Goal: Information Seeking & Learning: Check status

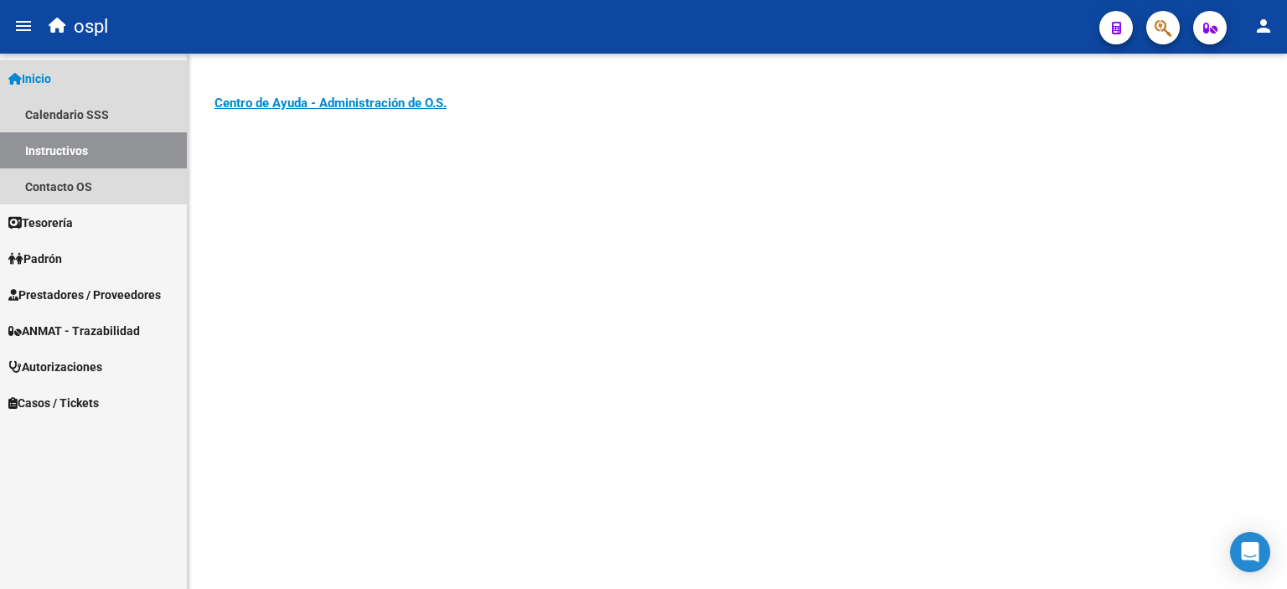
click at [51, 75] on span "Inicio" at bounding box center [29, 79] width 43 height 18
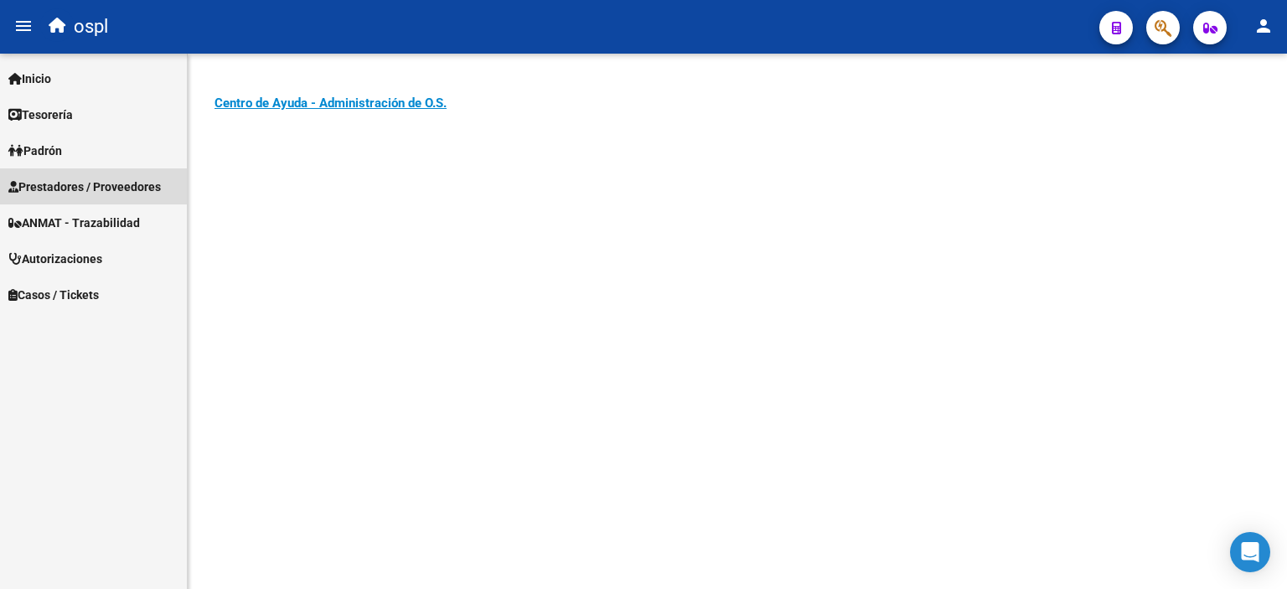
click at [80, 187] on span "Prestadores / Proveedores" at bounding box center [84, 187] width 153 height 18
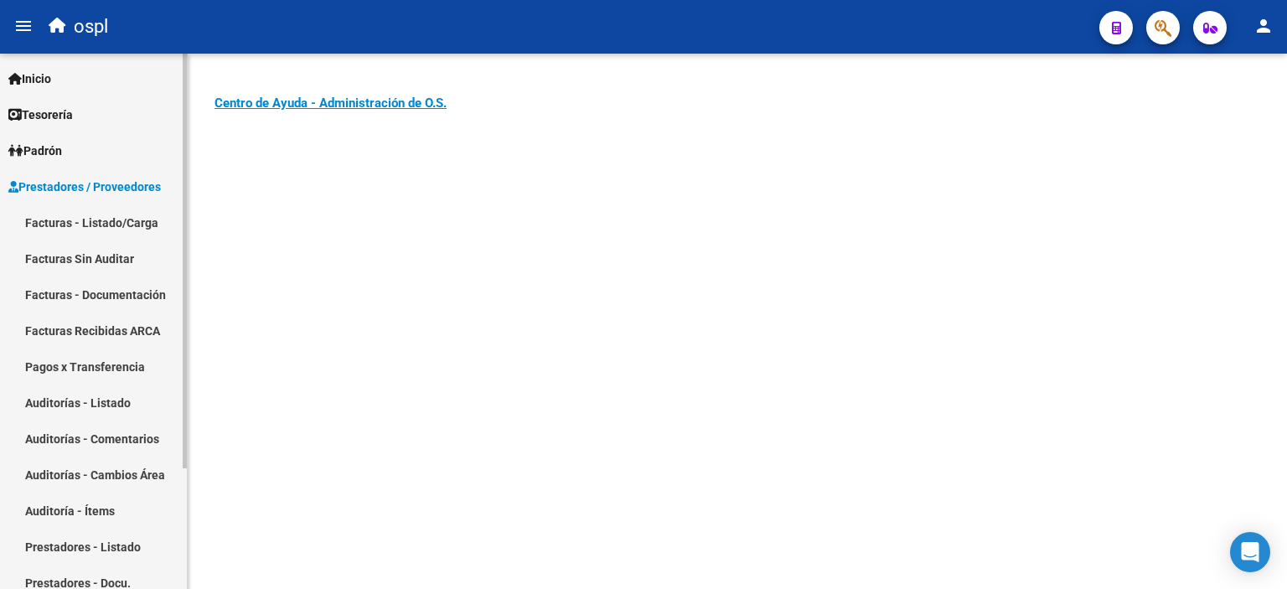
click at [83, 218] on link "Facturas - Listado/Carga" at bounding box center [93, 222] width 187 height 36
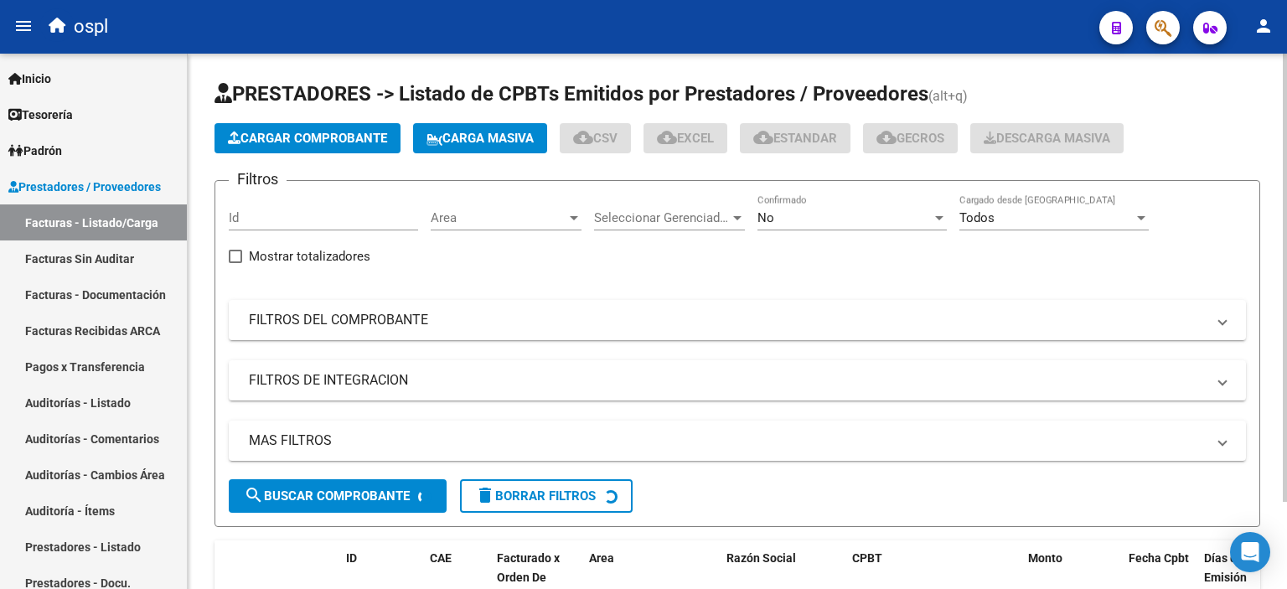
click at [260, 139] on span "Cargar Comprobante" at bounding box center [307, 138] width 159 height 15
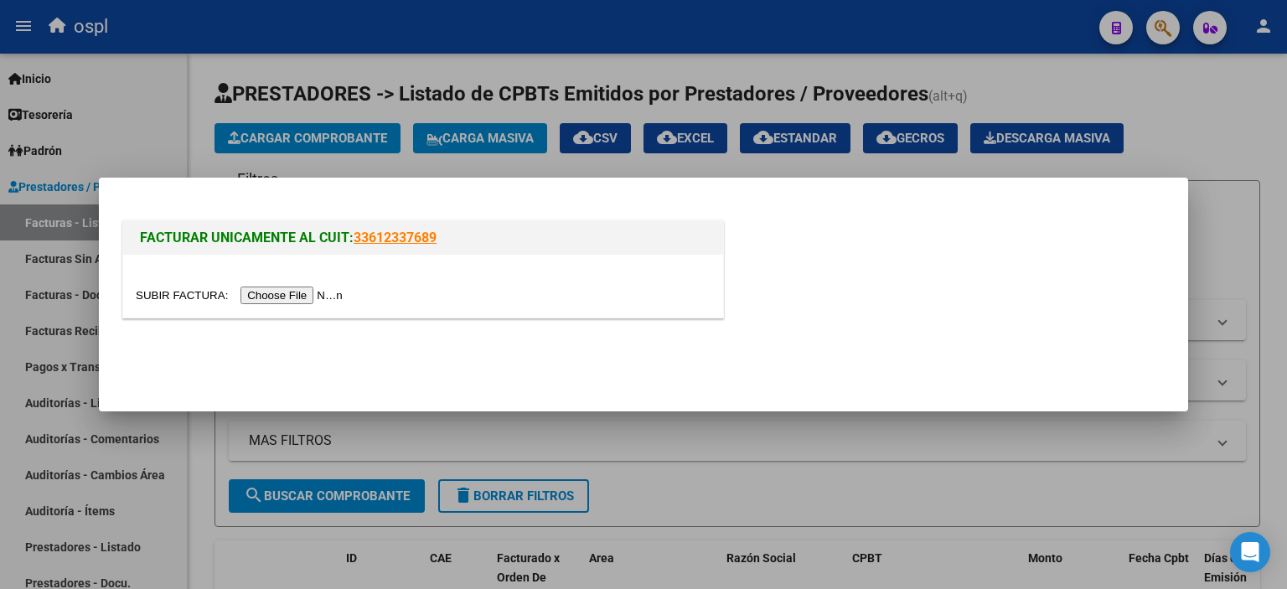
click at [299, 302] on input "file" at bounding box center [242, 296] width 212 height 18
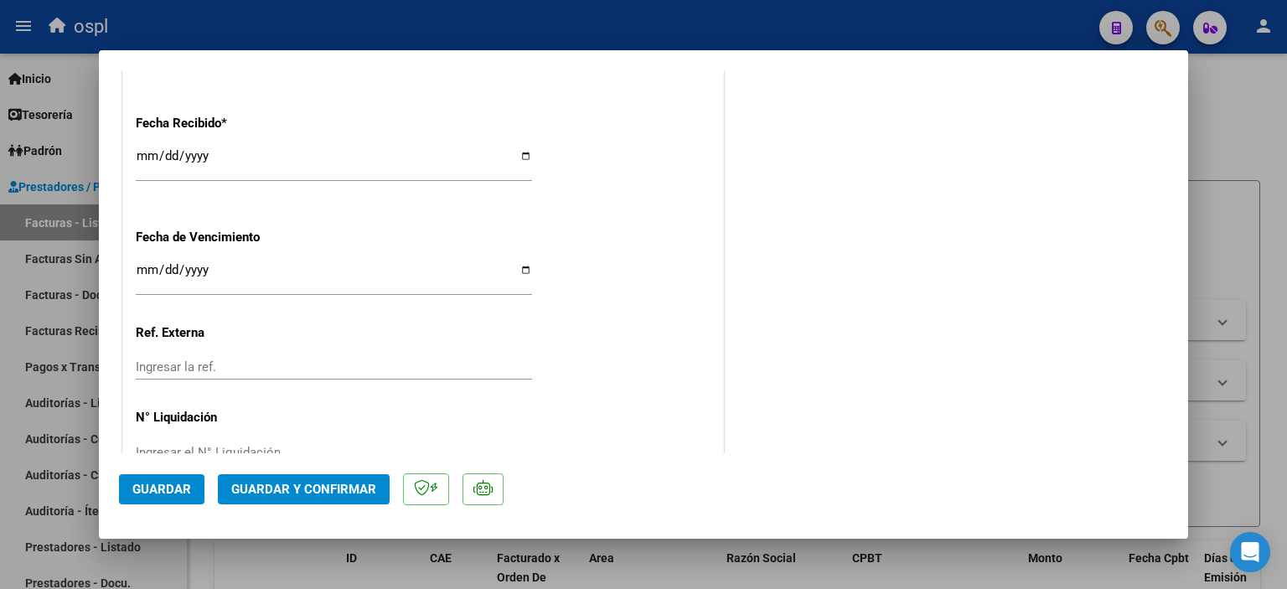
scroll to position [966, 0]
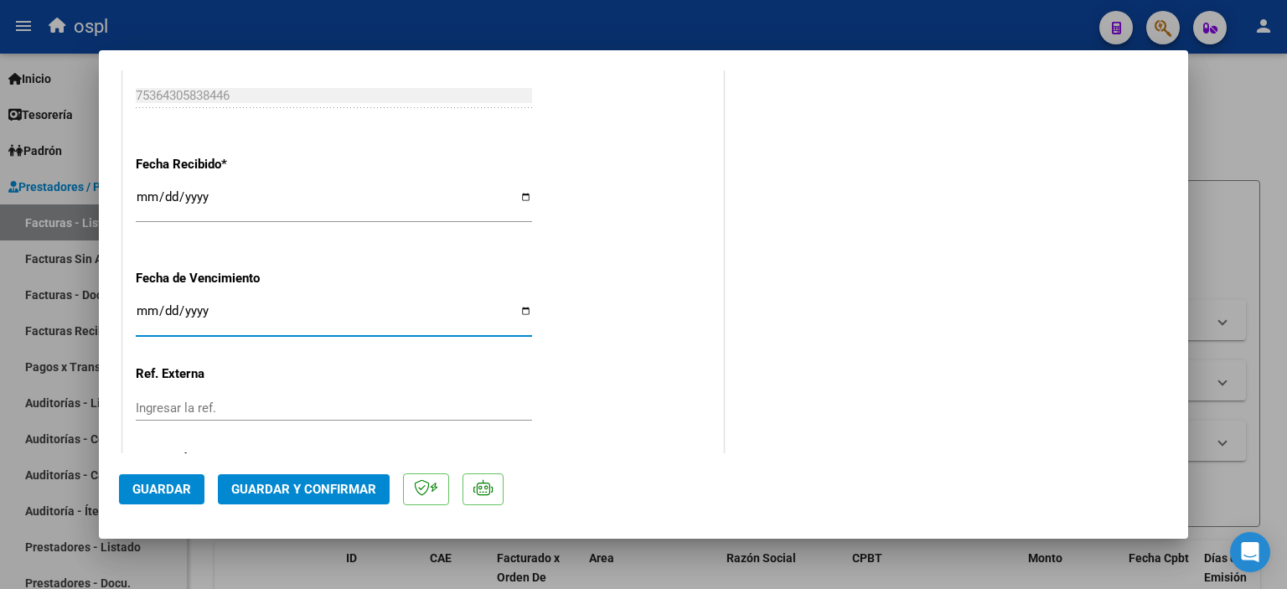
click at [138, 318] on input "Ingresar la fecha" at bounding box center [334, 317] width 396 height 27
type input "2025-10-11"
click at [161, 487] on span "Guardar" at bounding box center [161, 489] width 59 height 15
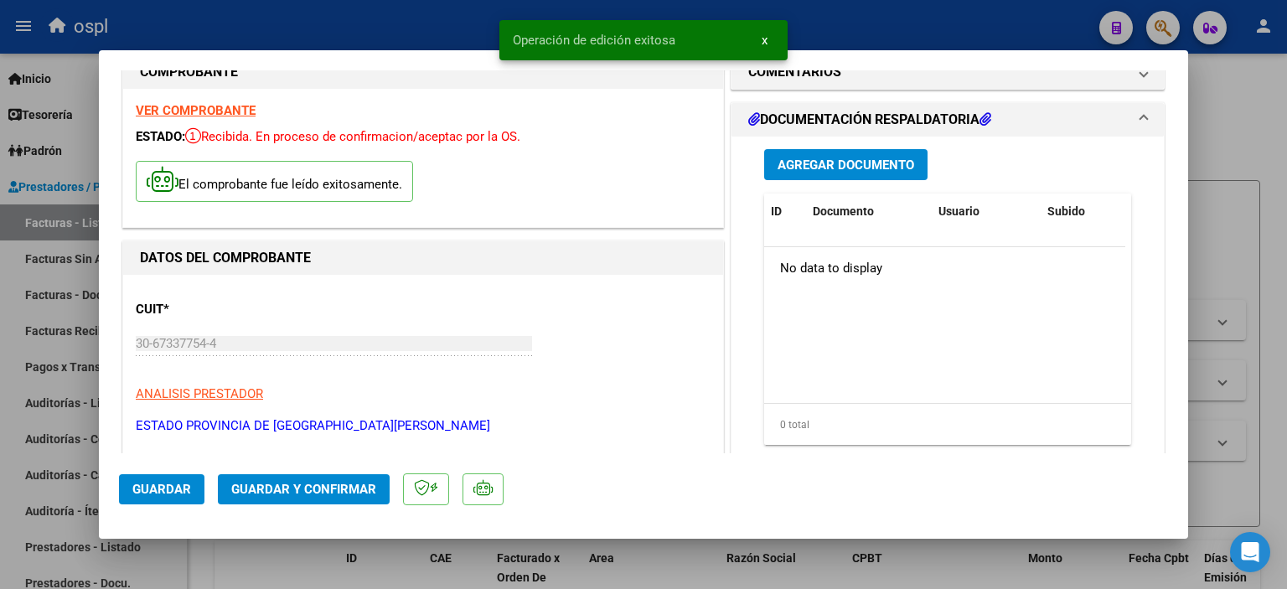
scroll to position [0, 0]
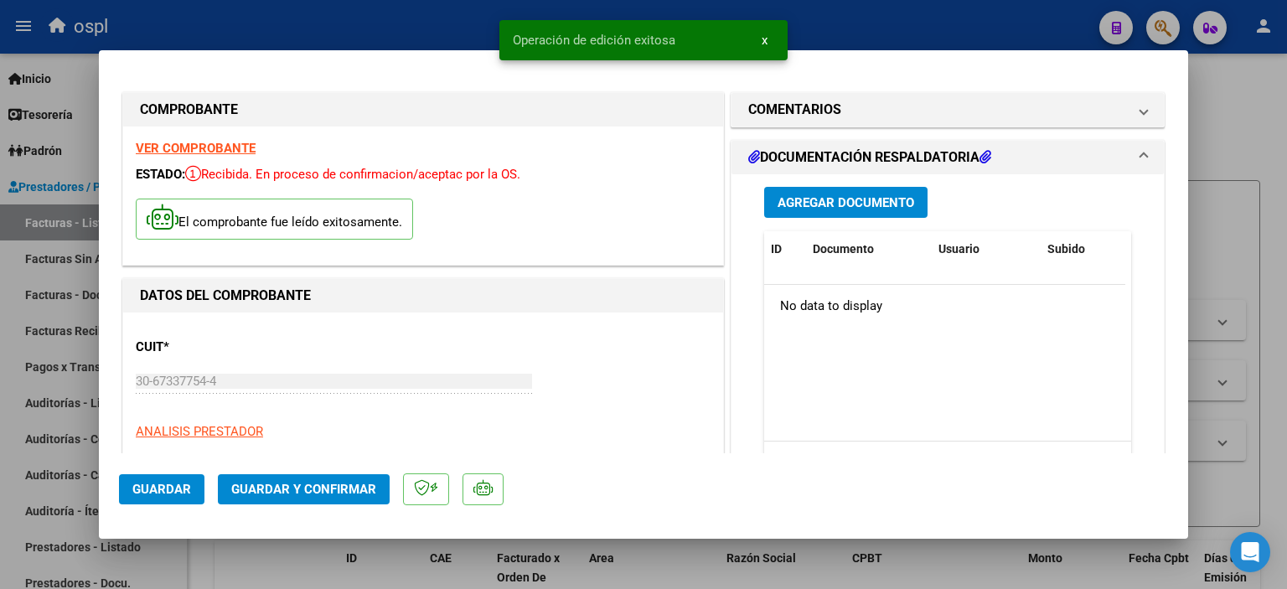
click at [1241, 124] on div at bounding box center [643, 294] width 1287 height 589
type input "$ 0,00"
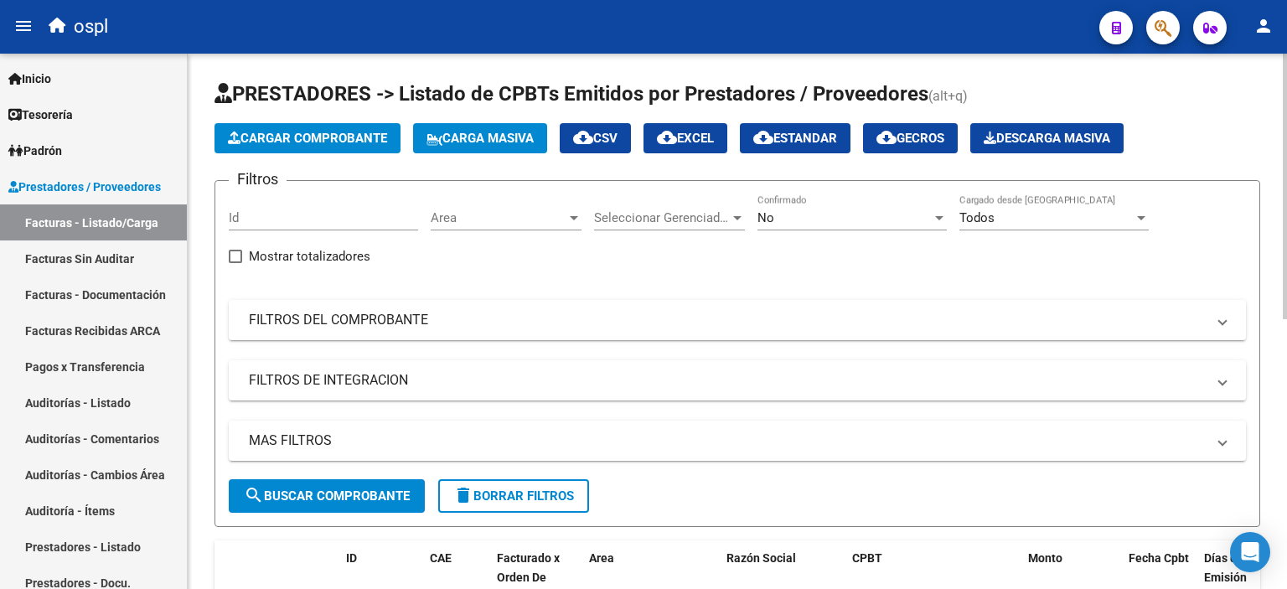
click at [630, 208] on div "Seleccionar Gerenciador Seleccionar Gerenciador" at bounding box center [669, 212] width 151 height 36
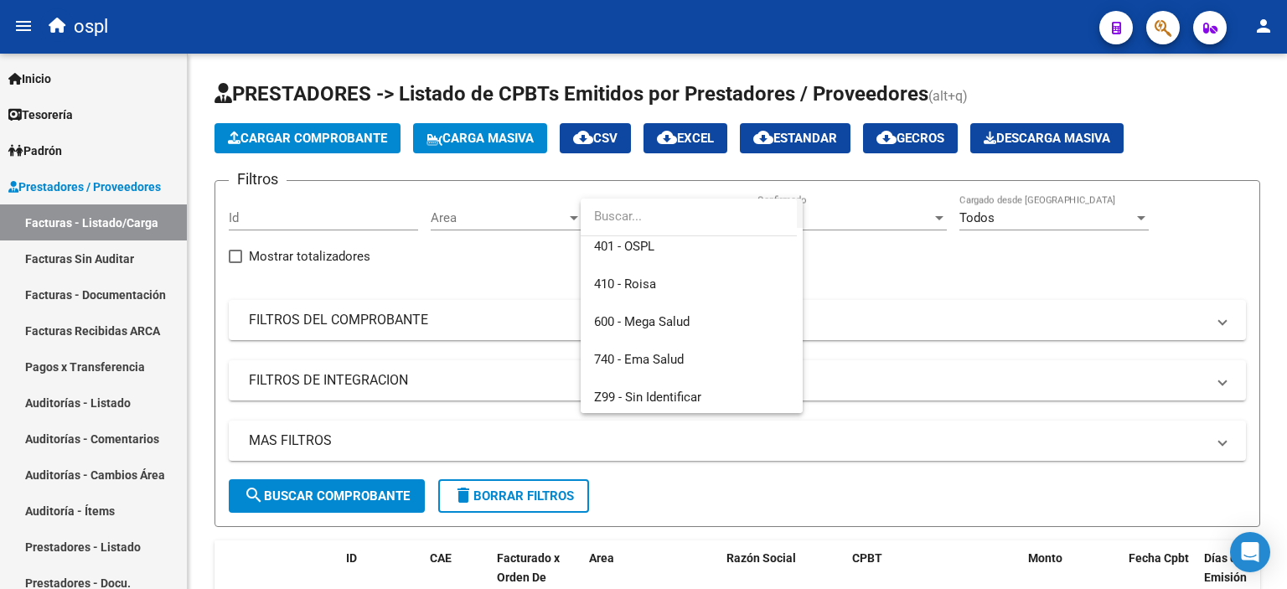
scroll to position [87, 0]
click at [517, 297] on div at bounding box center [643, 294] width 1287 height 589
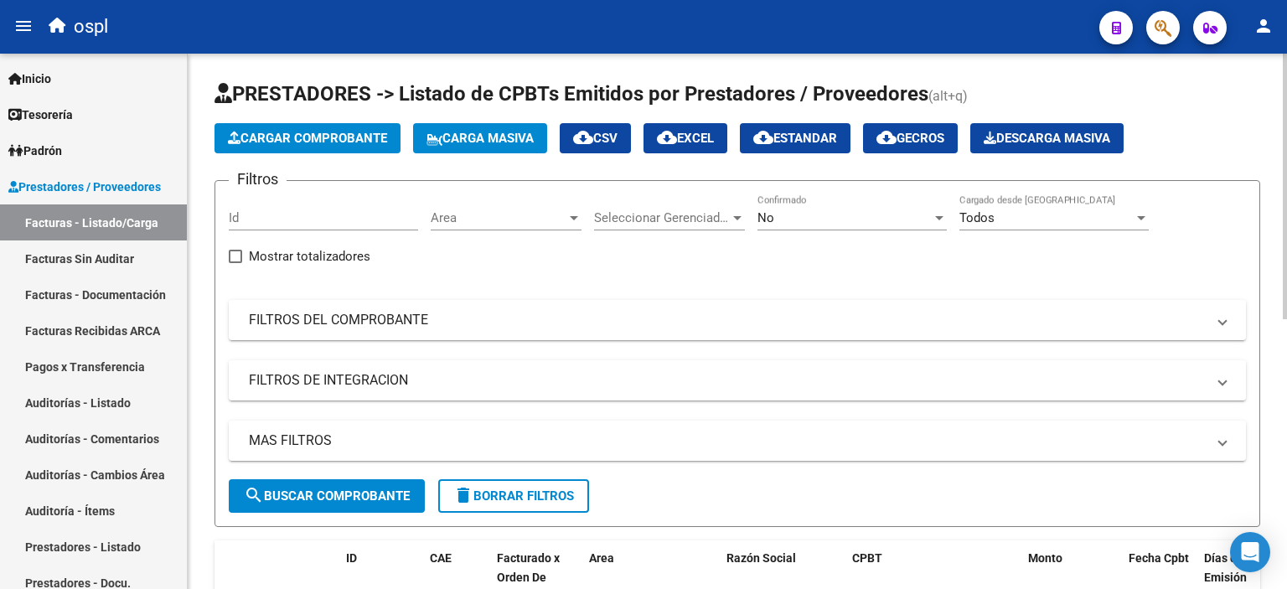
click at [526, 225] on div "Area Area" at bounding box center [506, 212] width 151 height 36
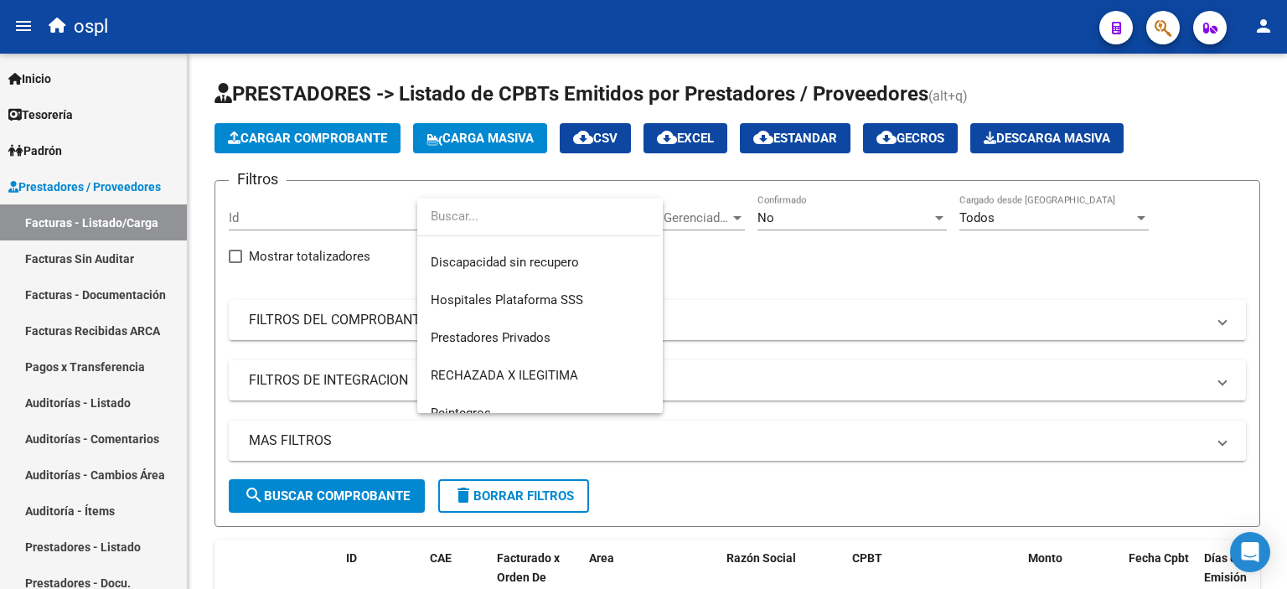
scroll to position [313, 0]
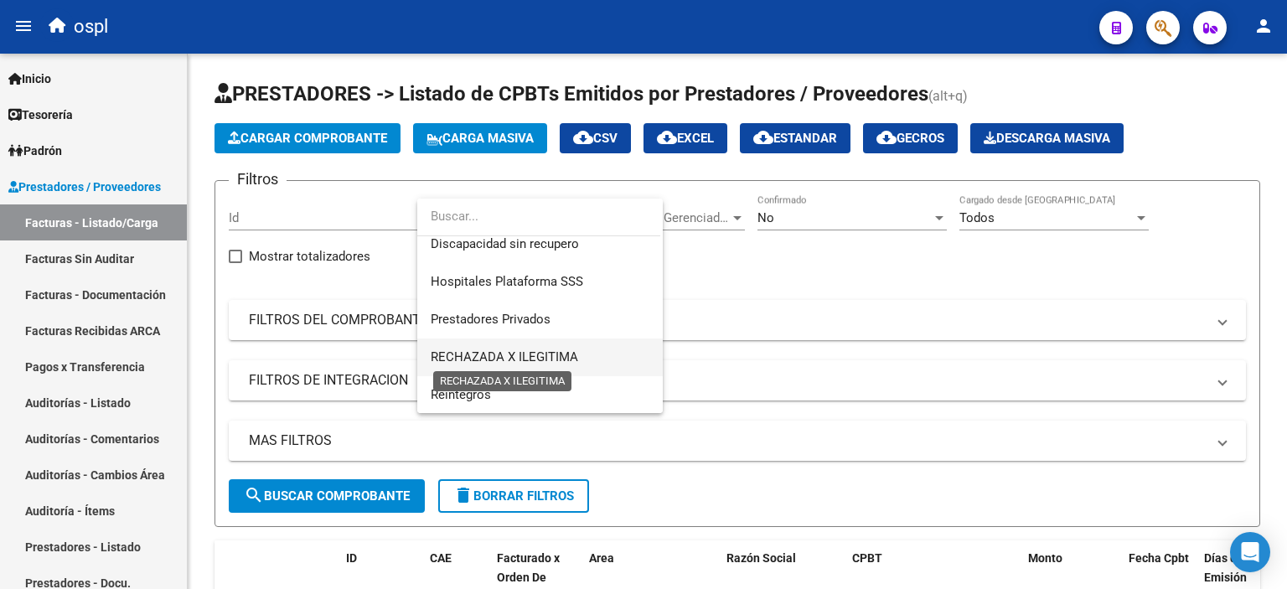
click at [467, 350] on span "RECHAZADA X ILEGITIMA" at bounding box center [504, 356] width 147 height 15
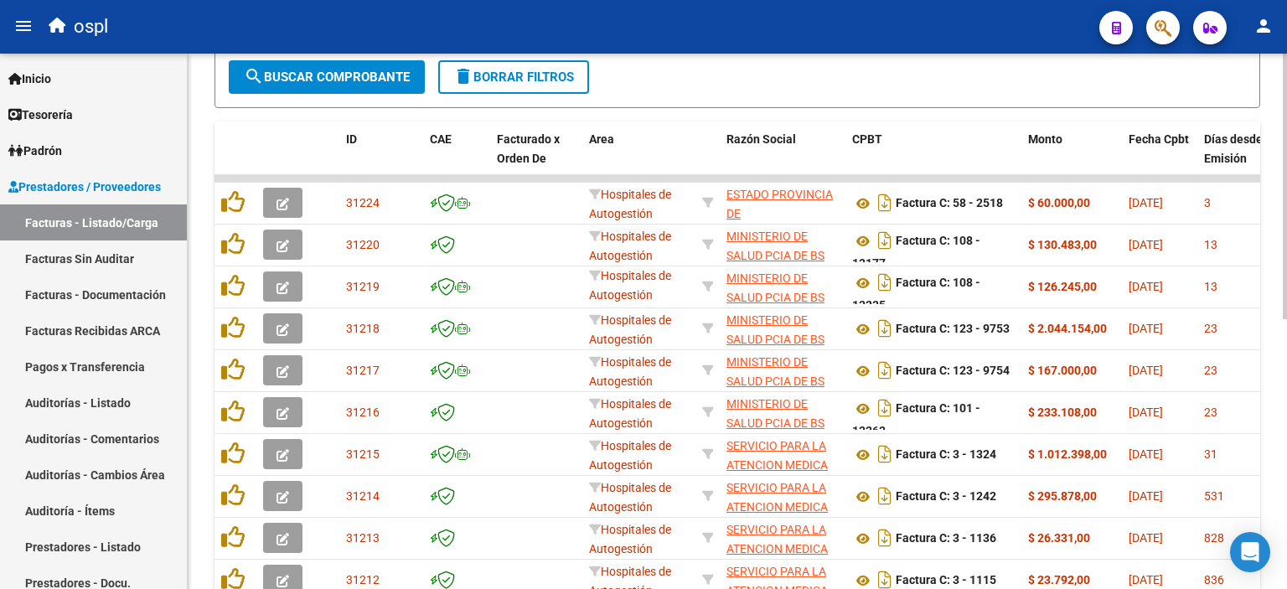
scroll to position [84, 0]
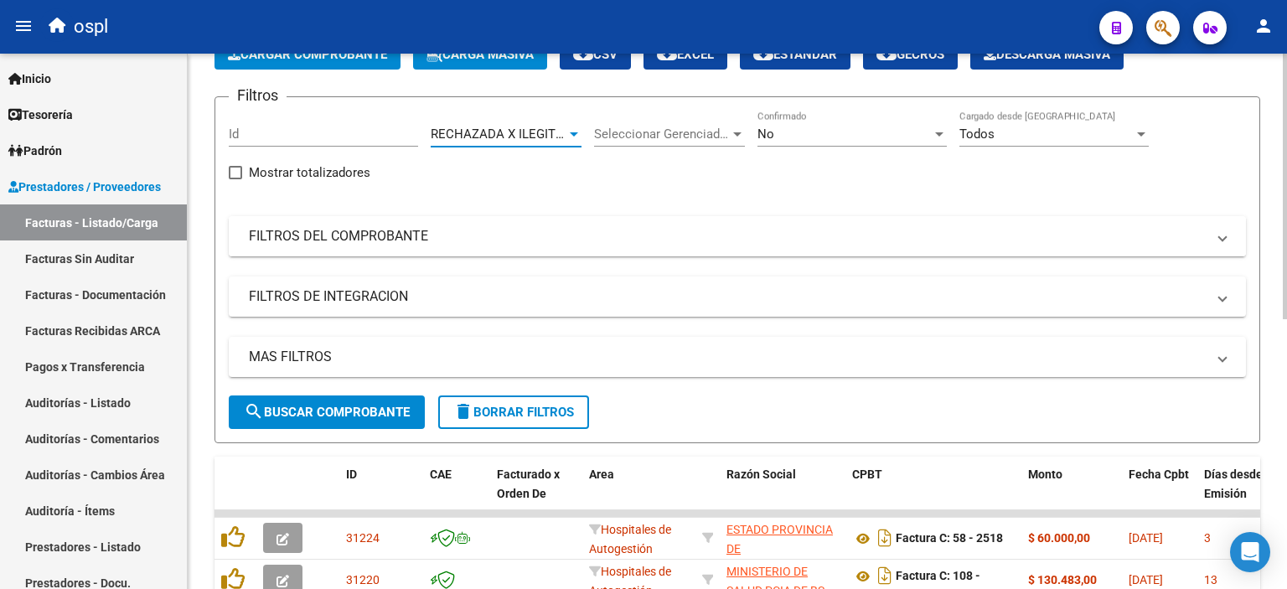
click at [416, 217] on mat-expansion-panel-header "FILTROS DEL COMPROBANTE" at bounding box center [737, 236] width 1017 height 40
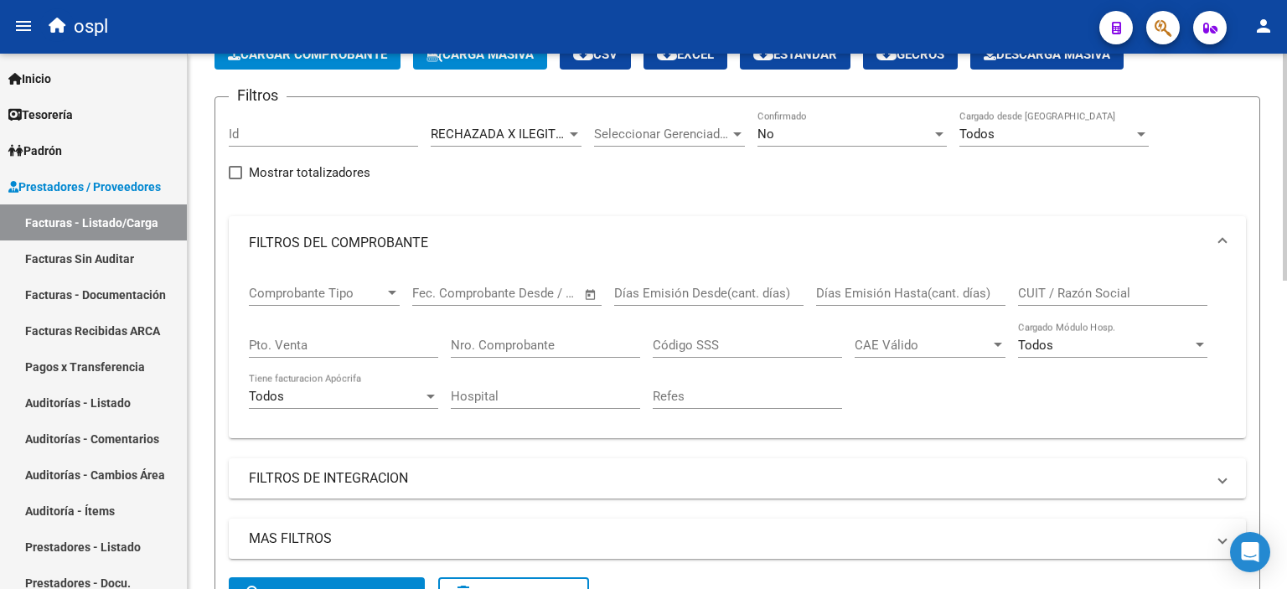
click at [708, 389] on input "Refes" at bounding box center [747, 396] width 189 height 15
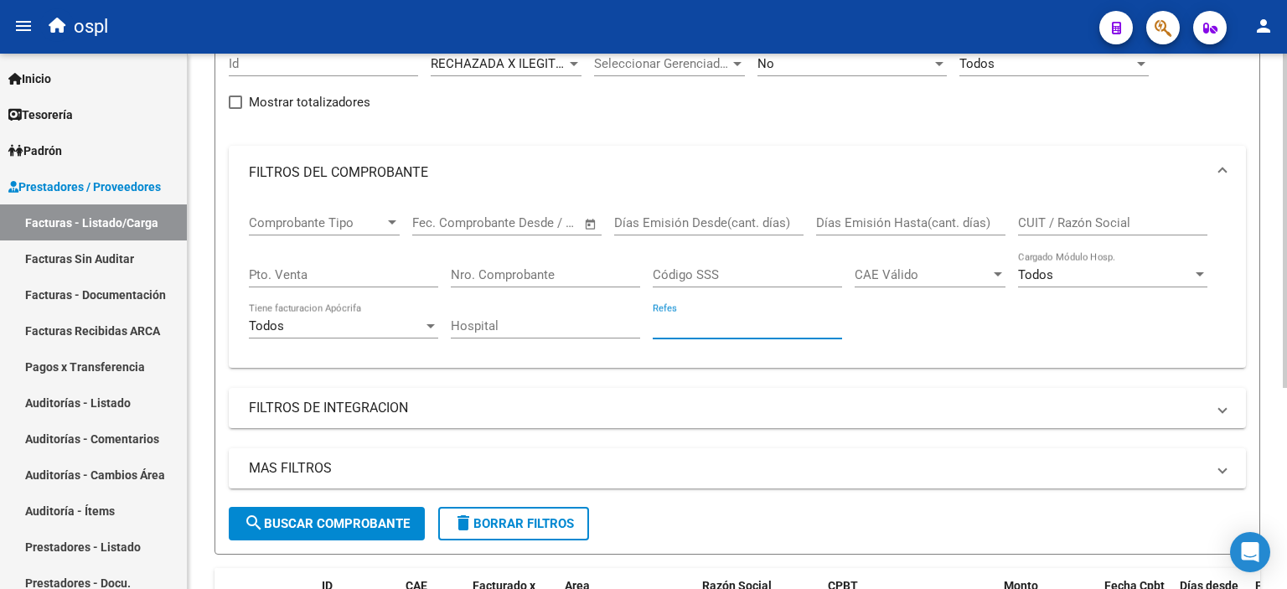
scroll to position [70, 0]
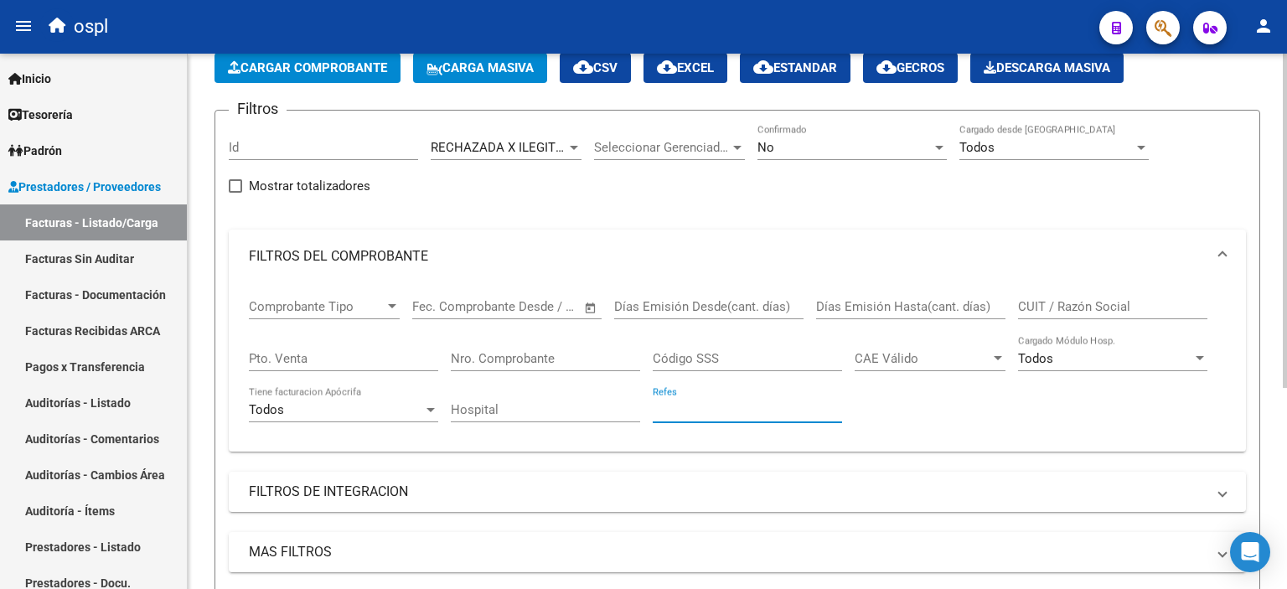
click at [798, 153] on div "No" at bounding box center [844, 147] width 174 height 15
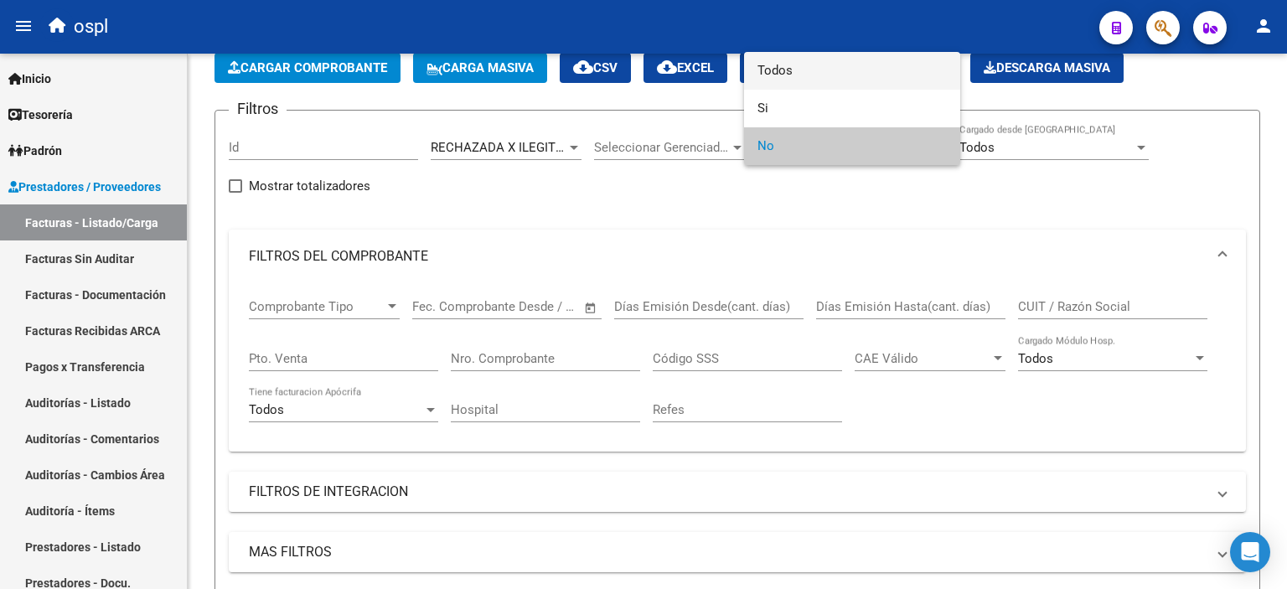
click at [793, 73] on span "Todos" at bounding box center [851, 71] width 189 height 38
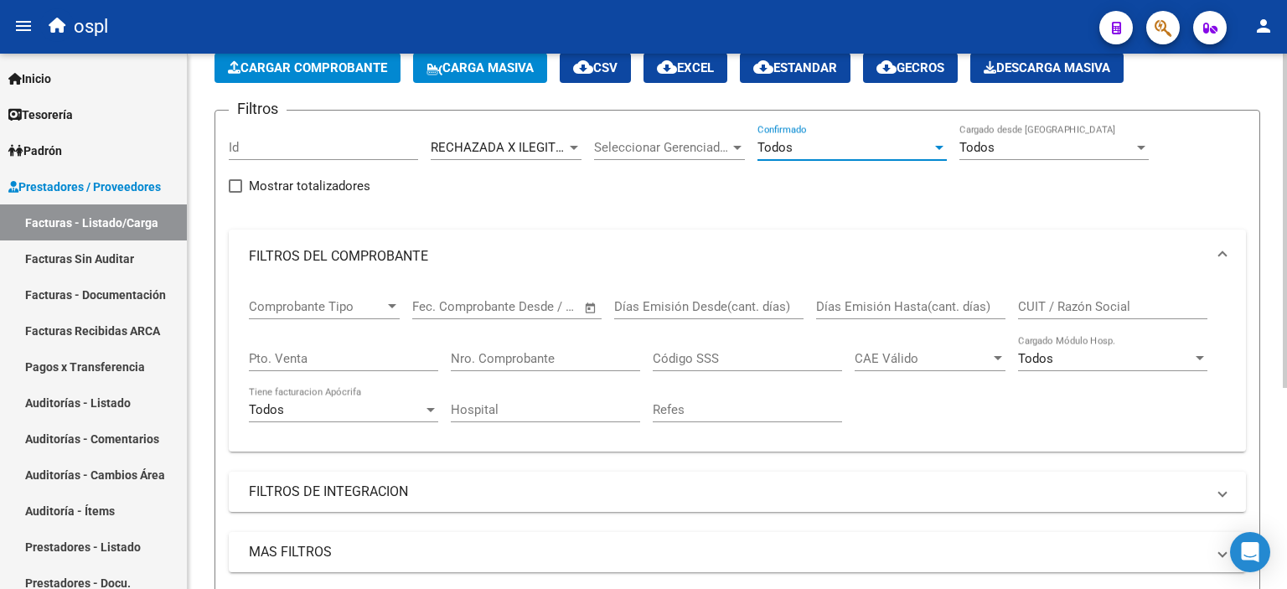
click at [742, 410] on input "Refes" at bounding box center [747, 409] width 189 height 15
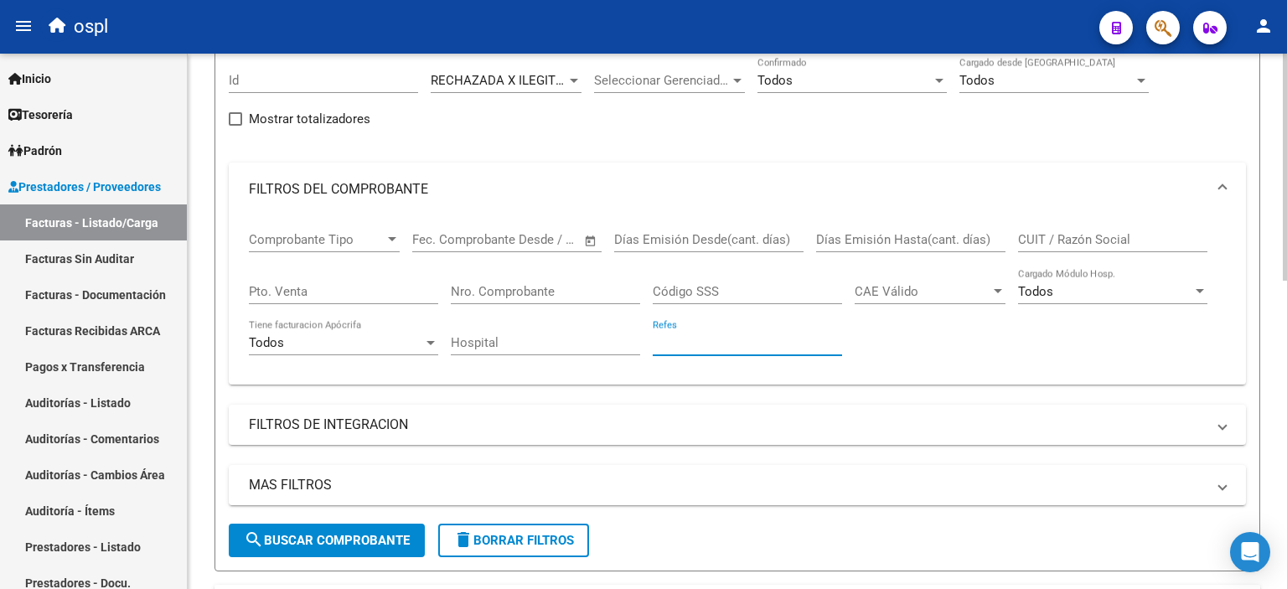
scroll to position [54, 0]
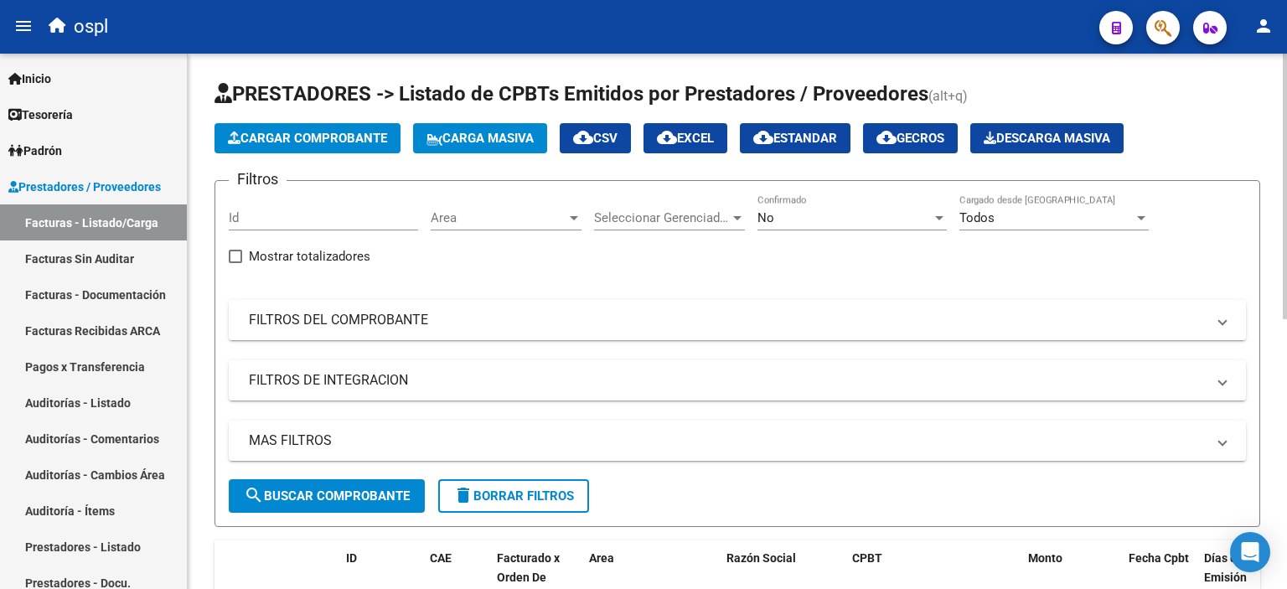
click at [336, 318] on mat-panel-title "FILTROS DEL COMPROBANTE" at bounding box center [727, 320] width 957 height 18
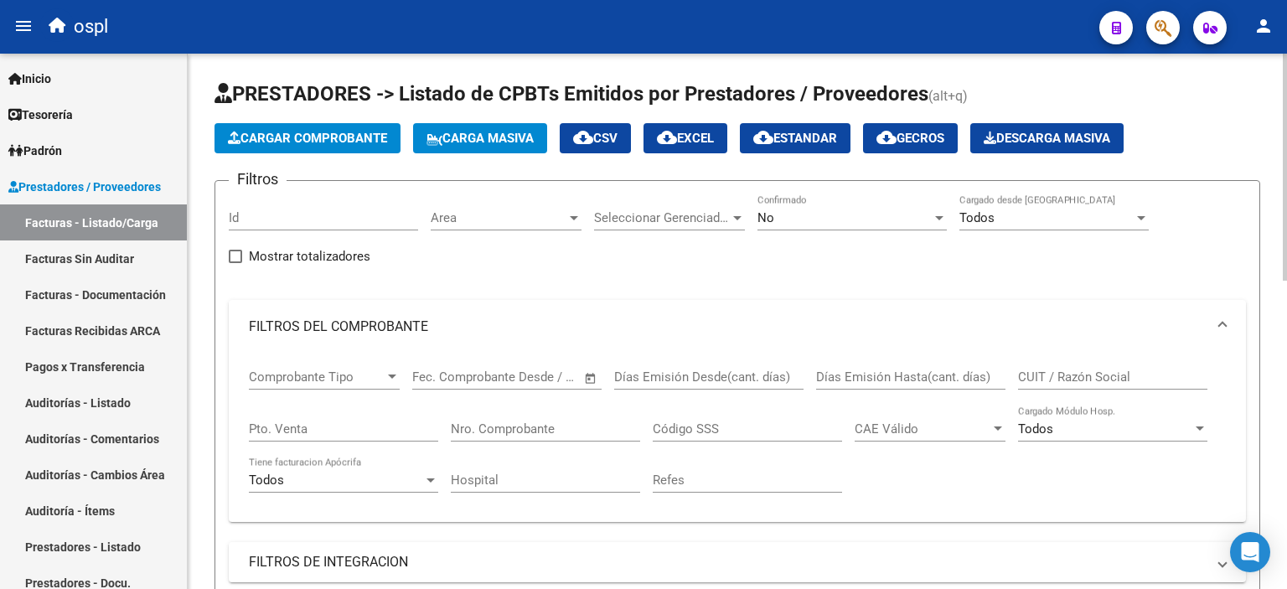
click at [543, 483] on input "Hospital" at bounding box center [545, 480] width 189 height 15
type input "garrahan"
click at [843, 210] on div "No" at bounding box center [844, 217] width 174 height 15
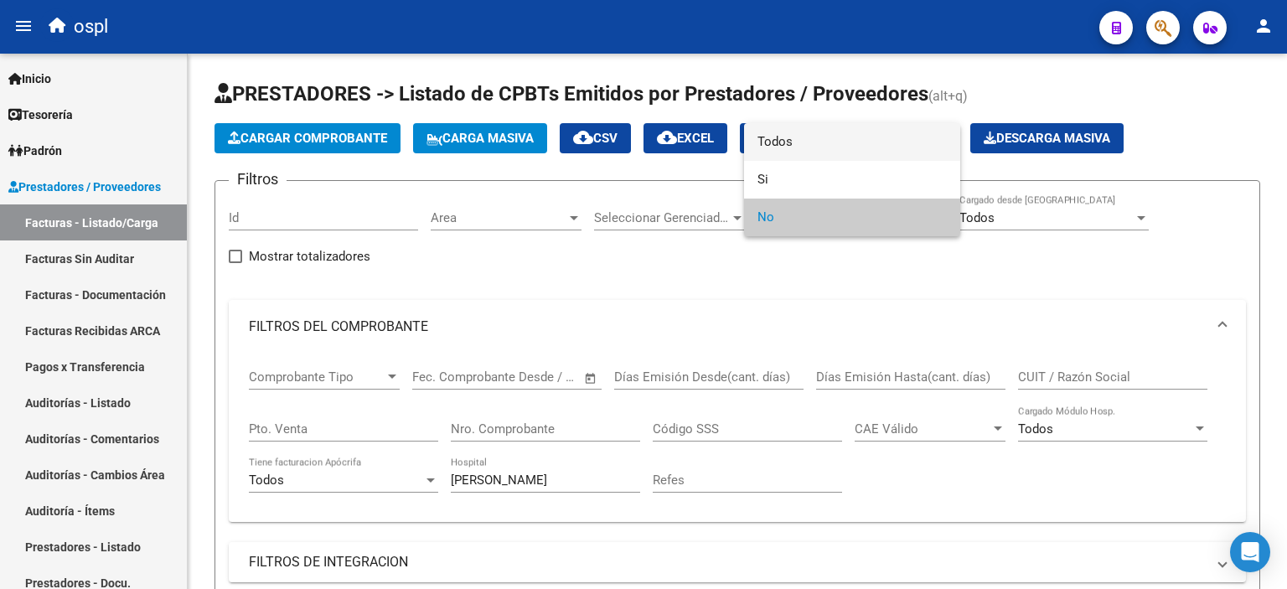
click at [865, 147] on span "Todos" at bounding box center [851, 142] width 189 height 38
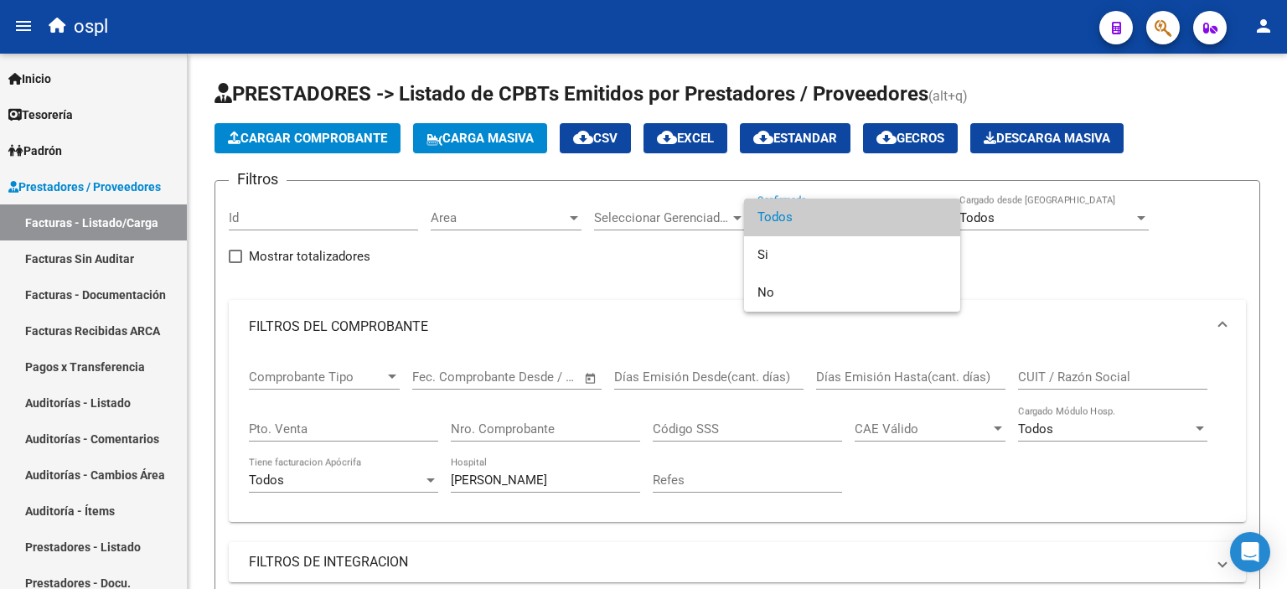
click at [818, 217] on span "Todos" at bounding box center [851, 218] width 189 height 38
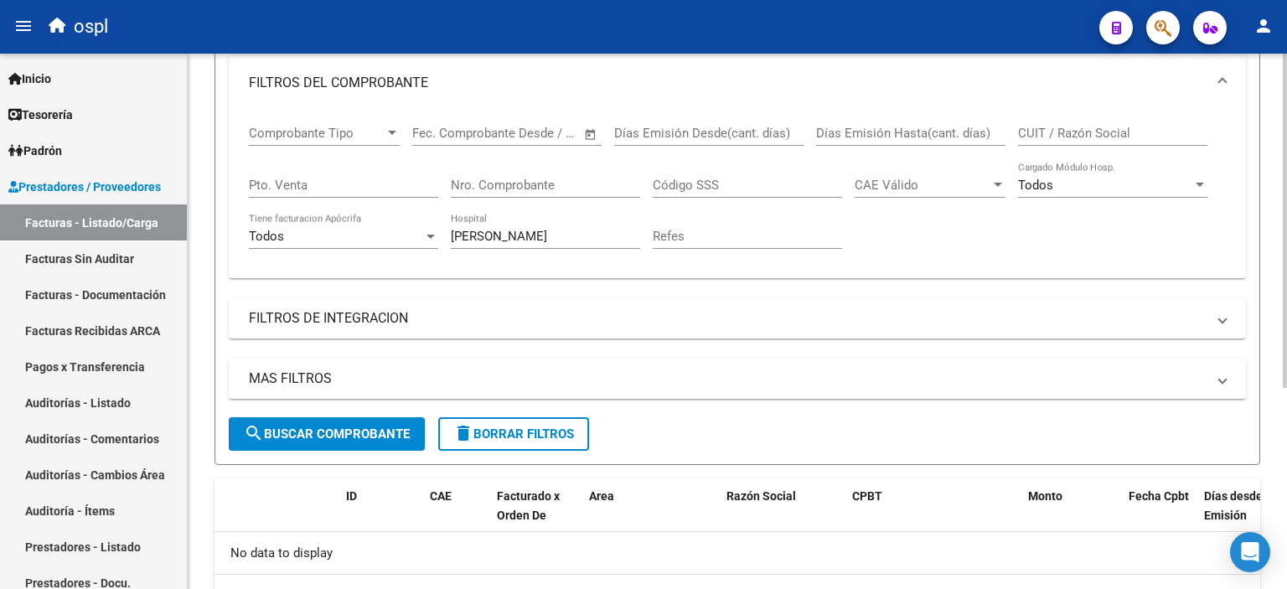
scroll to position [154, 0]
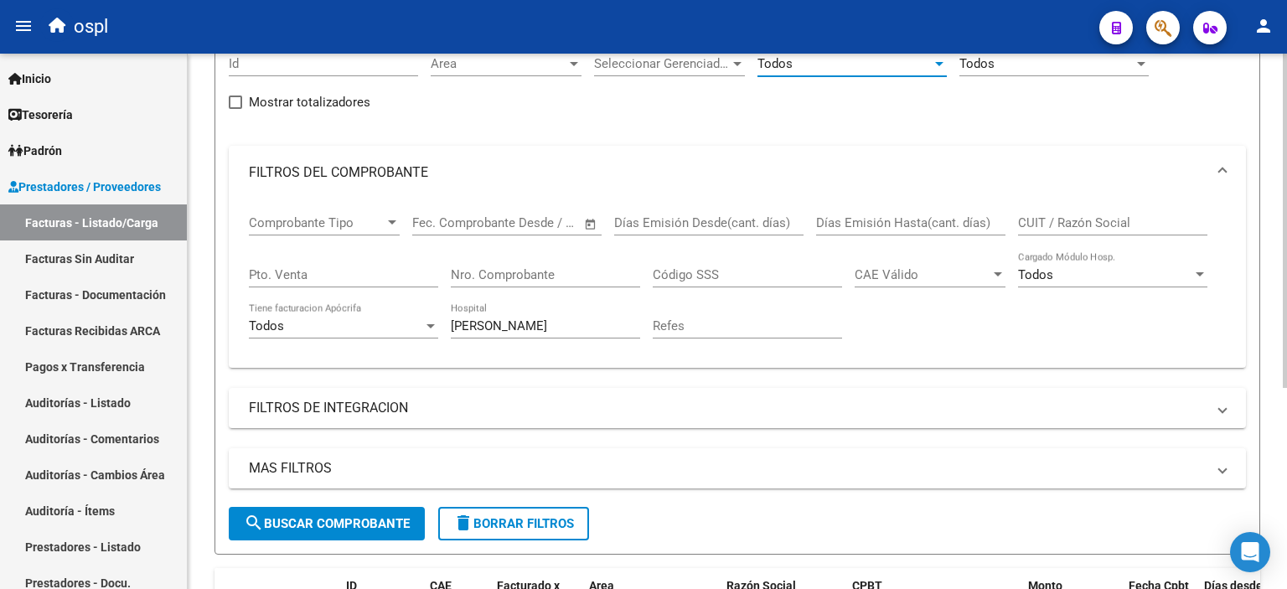
click at [523, 327] on input "garrahan" at bounding box center [545, 325] width 189 height 15
drag, startPoint x: 513, startPoint y: 318, endPoint x: 345, endPoint y: 302, distance: 168.3
click at [345, 302] on div "Comprobante Tipo Comprobante Tipo Fecha inicio – Fecha fin Fec. Comprobante Des…" at bounding box center [737, 276] width 977 height 155
click at [671, 327] on input "Refes" at bounding box center [747, 325] width 189 height 15
type input "garrahan"
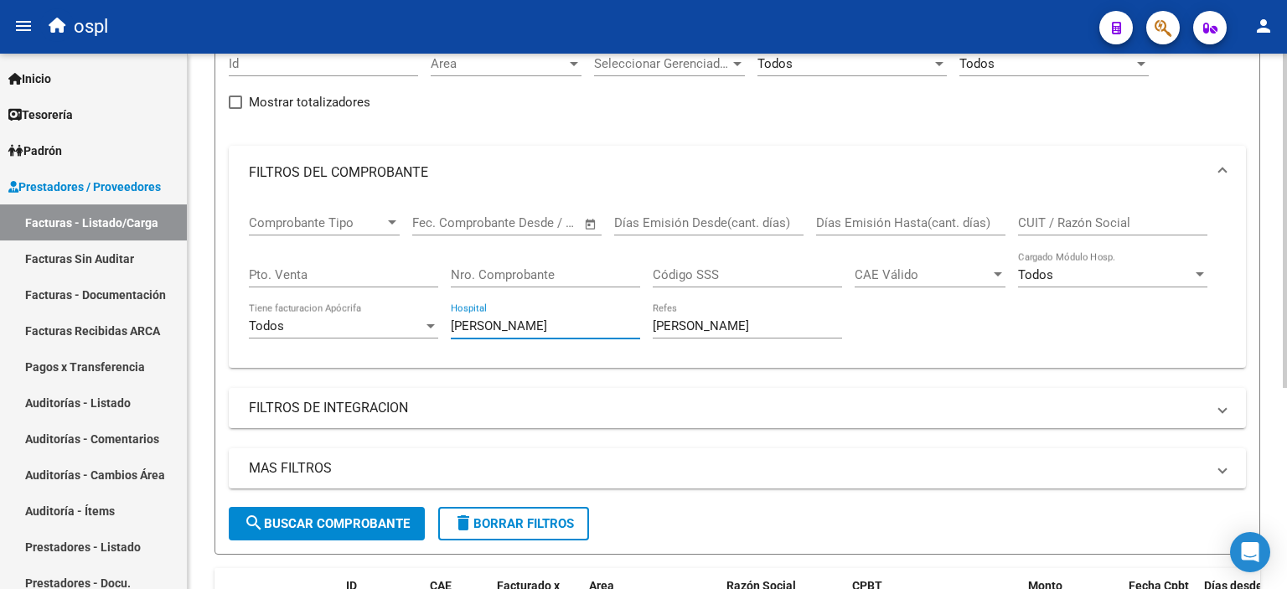
drag, startPoint x: 564, startPoint y: 328, endPoint x: 229, endPoint y: 444, distance: 354.6
click at [229, 444] on div "Filtros Id Area Area Seleccionar Gerenciador Seleccionar Gerenciador Todos Conf…" at bounding box center [737, 273] width 1017 height 467
drag, startPoint x: 738, startPoint y: 333, endPoint x: 528, endPoint y: 328, distance: 210.4
click at [528, 328] on div "Comprobante Tipo Comprobante Tipo Fecha inicio – Fecha fin Fec. Comprobante Des…" at bounding box center [737, 276] width 977 height 155
click at [714, 318] on input "garrahan" at bounding box center [747, 325] width 189 height 15
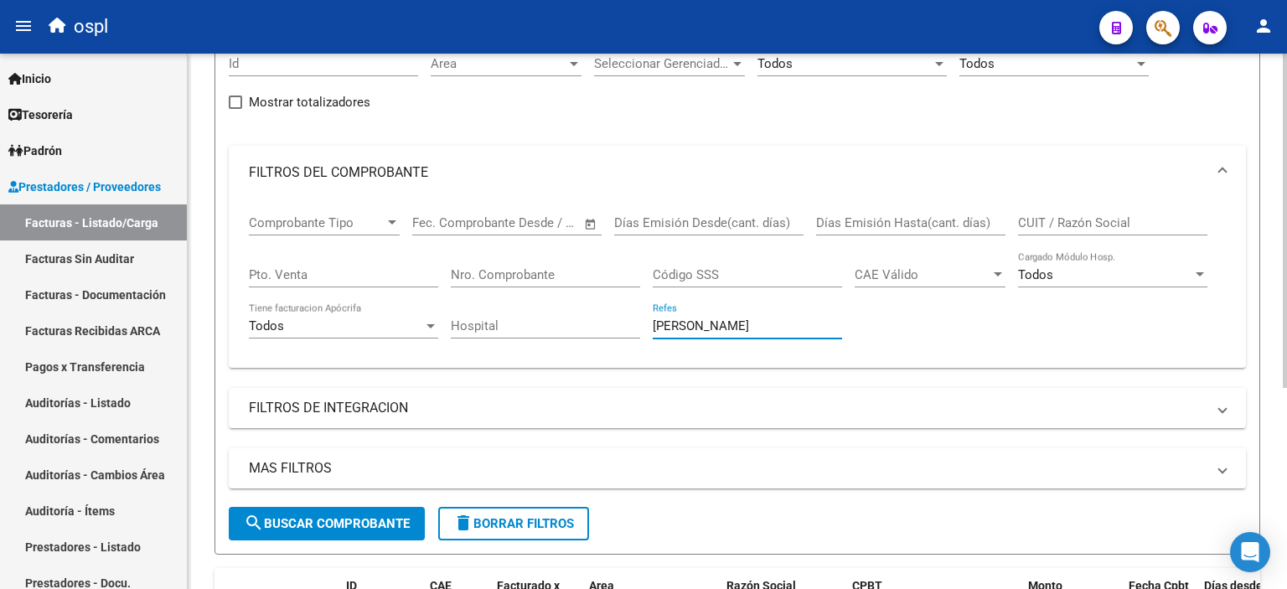
click at [714, 318] on input "garrahan" at bounding box center [747, 325] width 189 height 15
click at [504, 323] on input "Hospital" at bounding box center [545, 325] width 189 height 15
type input "samic"
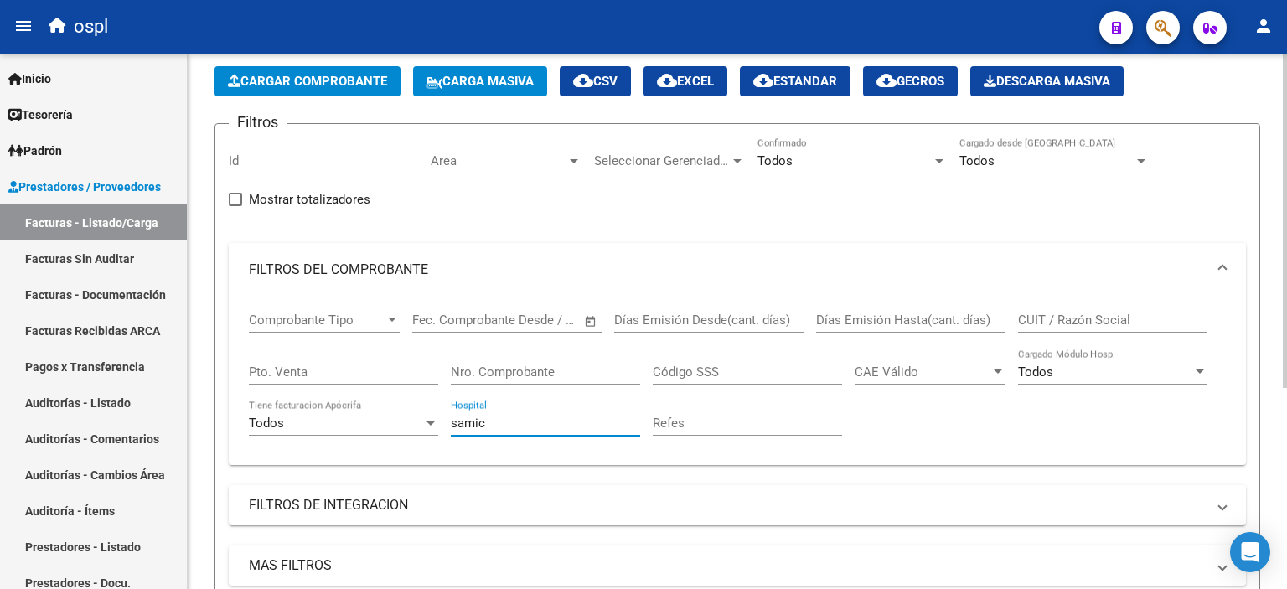
scroll to position [84, 0]
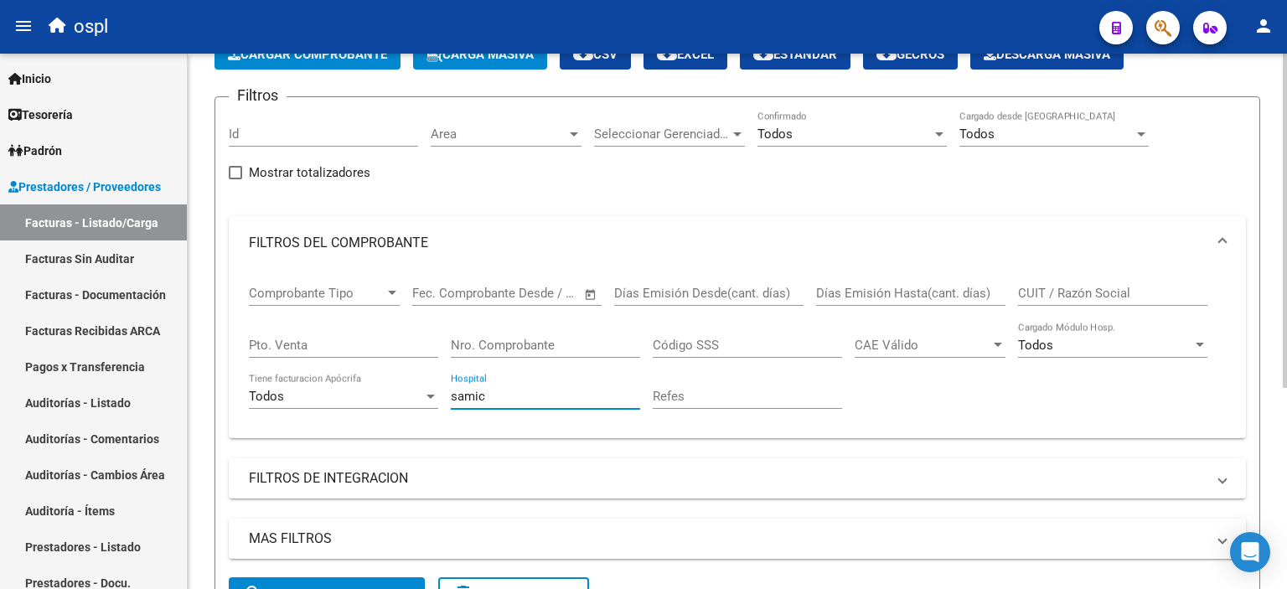
drag, startPoint x: 480, startPoint y: 393, endPoint x: 409, endPoint y: 396, distance: 71.3
click at [409, 396] on div "Comprobante Tipo Comprobante Tipo Fecha inicio – Fecha fin Fec. Comprobante Des…" at bounding box center [737, 347] width 977 height 155
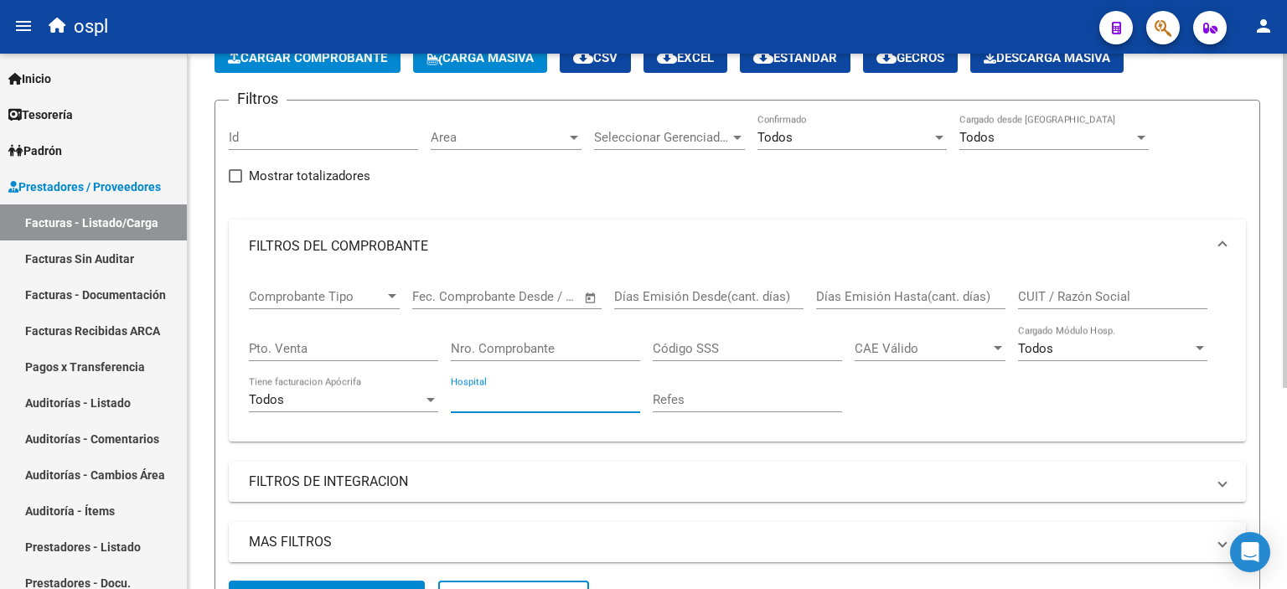
scroll to position [0, 0]
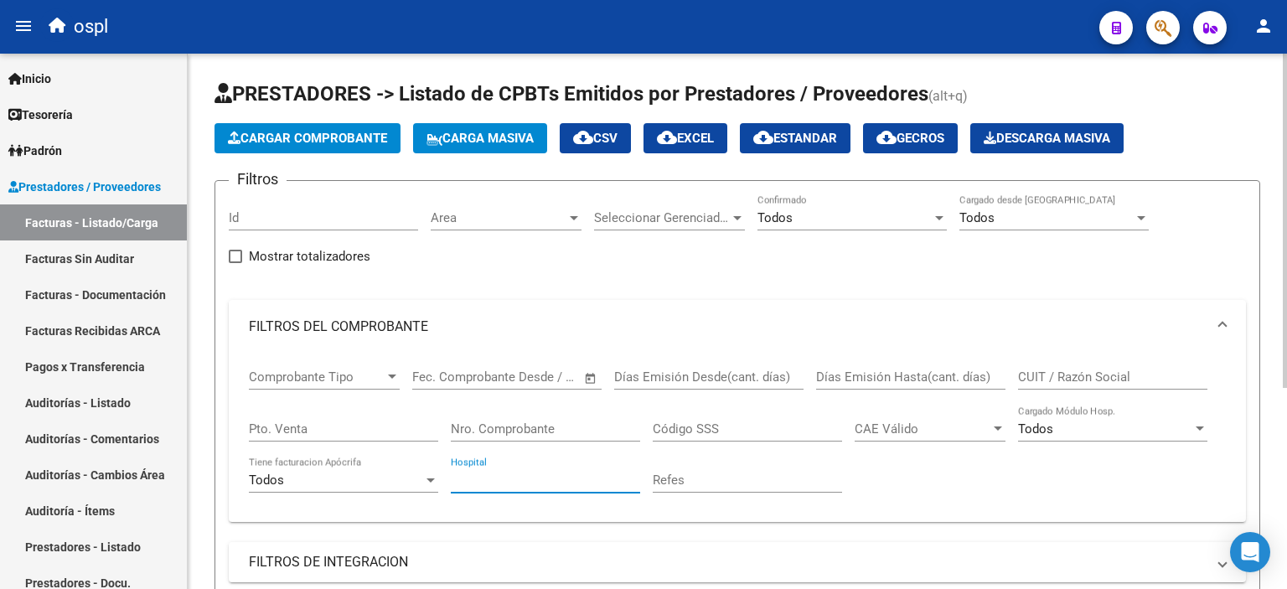
click at [514, 230] on div "Area Area" at bounding box center [506, 220] width 151 height 52
click at [514, 214] on span "Area" at bounding box center [499, 217] width 136 height 15
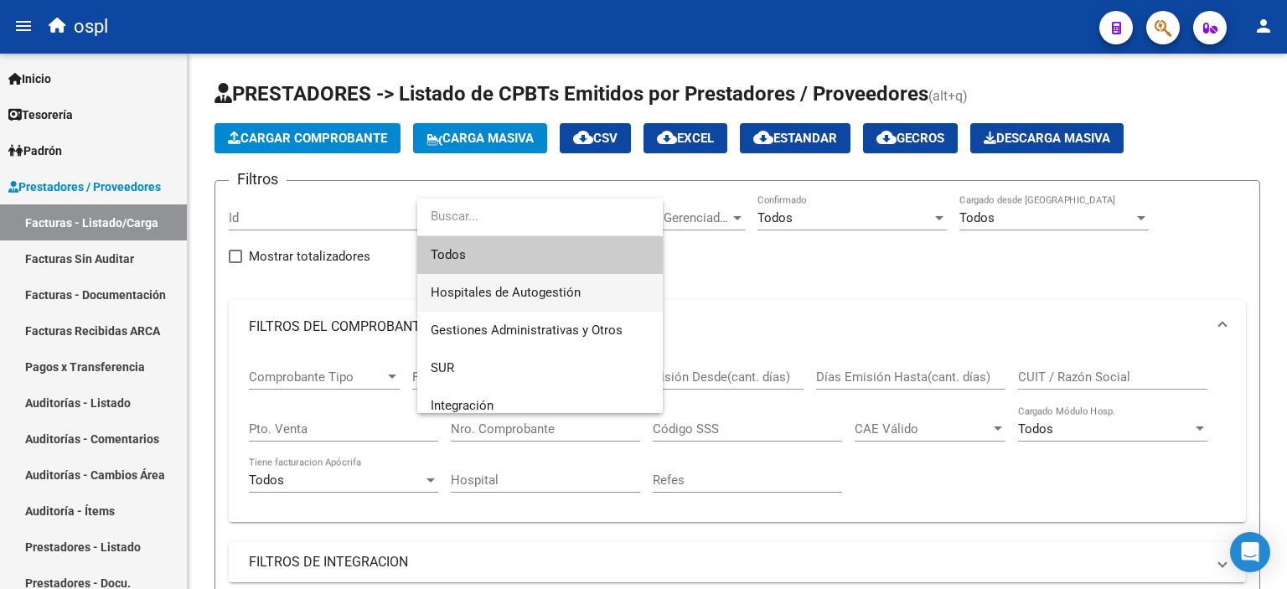
scroll to position [313, 0]
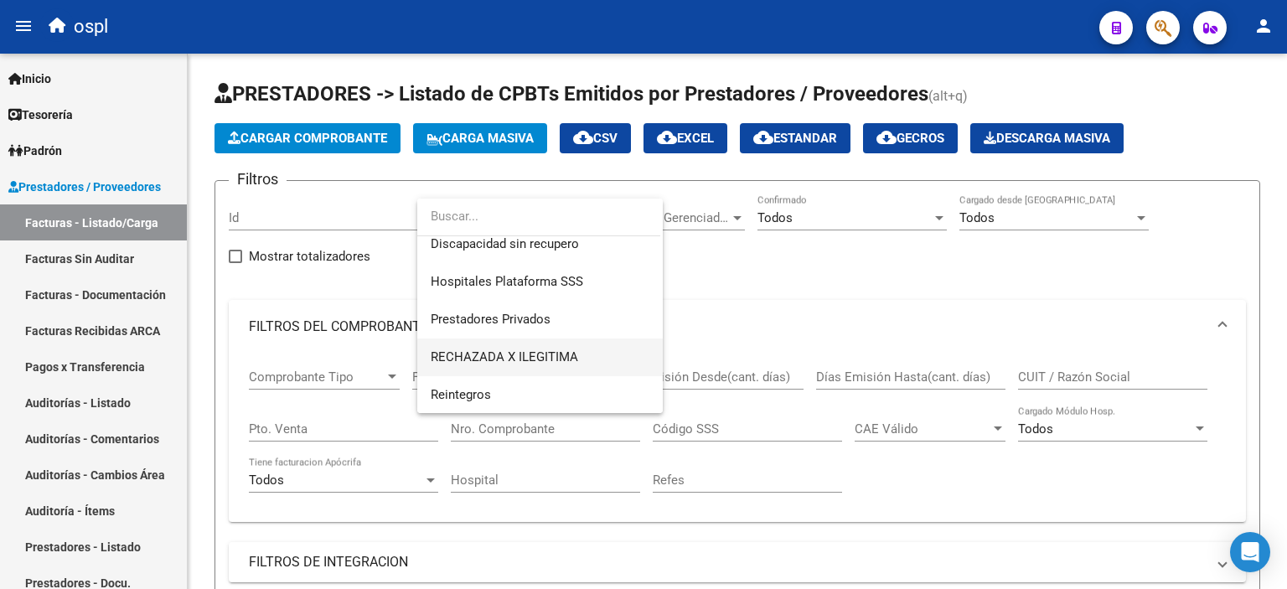
click at [529, 350] on span "RECHAZADA X ILEGITIMA" at bounding box center [504, 356] width 147 height 15
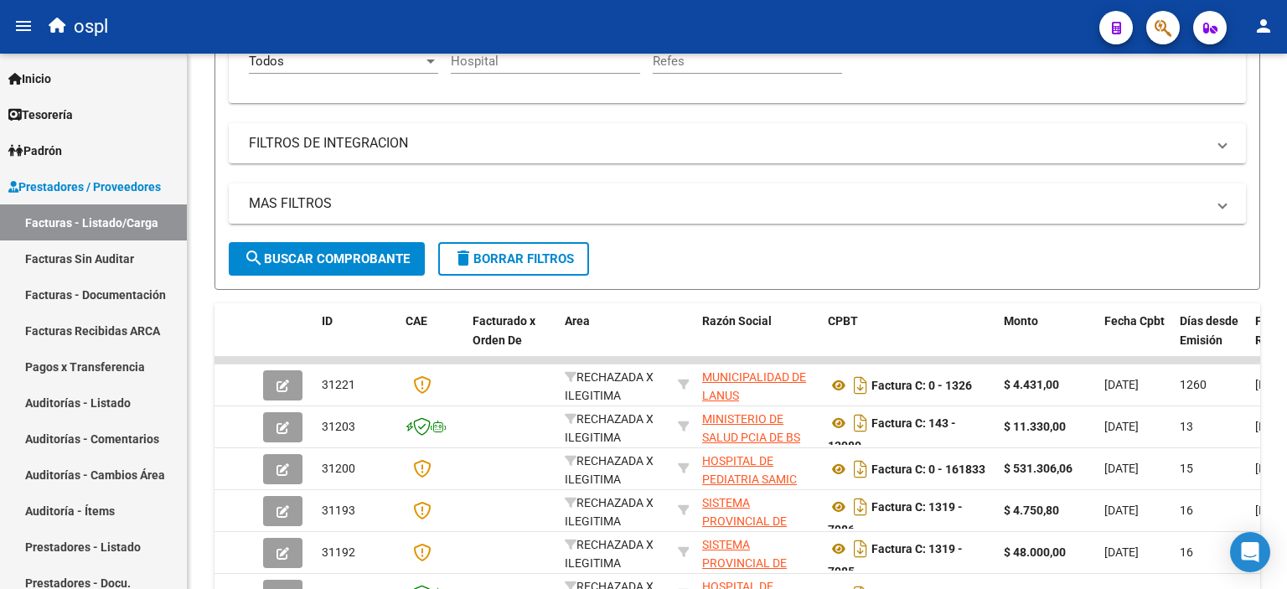
scroll to position [670, 0]
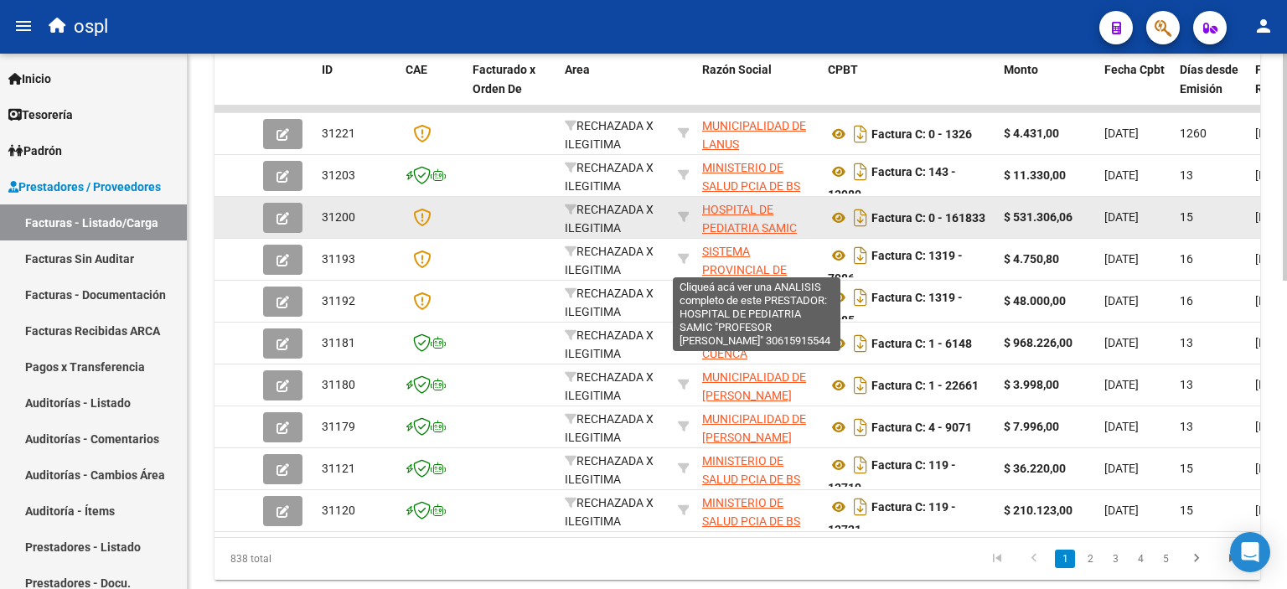
click at [733, 219] on span "HOSPITAL DE PEDIATRIA SAMIC "PROFESOR [PERSON_NAME]"" at bounding box center [749, 238] width 95 height 70
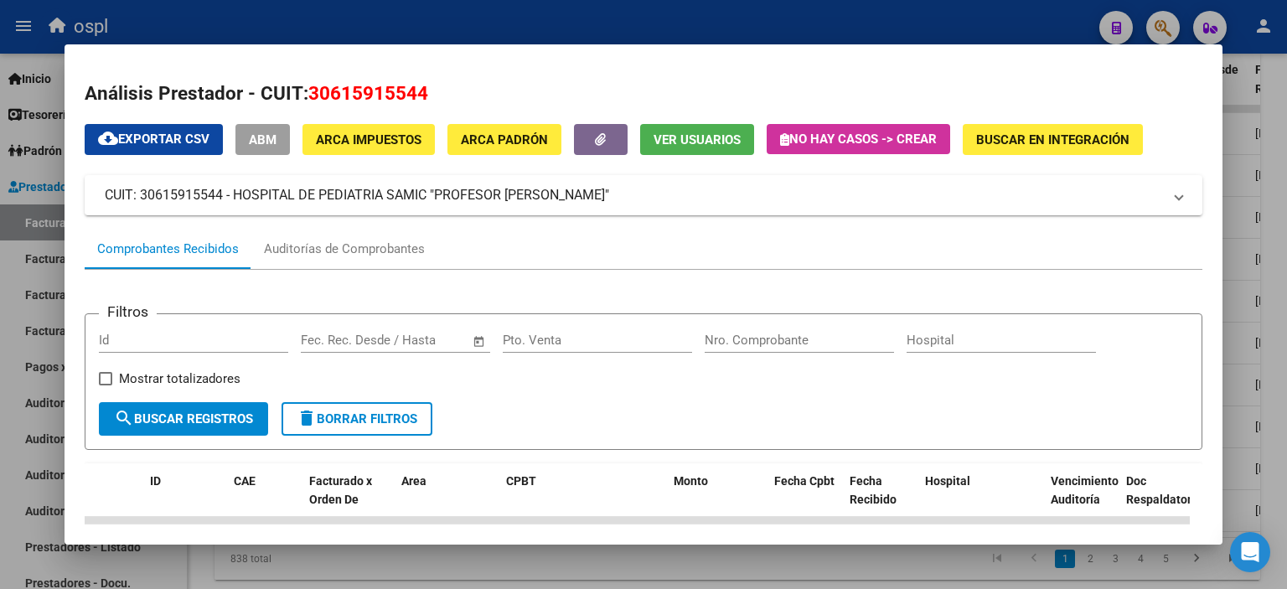
drag, startPoint x: 313, startPoint y: 90, endPoint x: 441, endPoint y: 88, distance: 128.2
click at [441, 88] on h2 "Análisis Prestador - CUIT: 30615915544" at bounding box center [644, 94] width 1118 height 28
copy span "30615915544"
click at [8, 313] on div at bounding box center [643, 294] width 1287 height 589
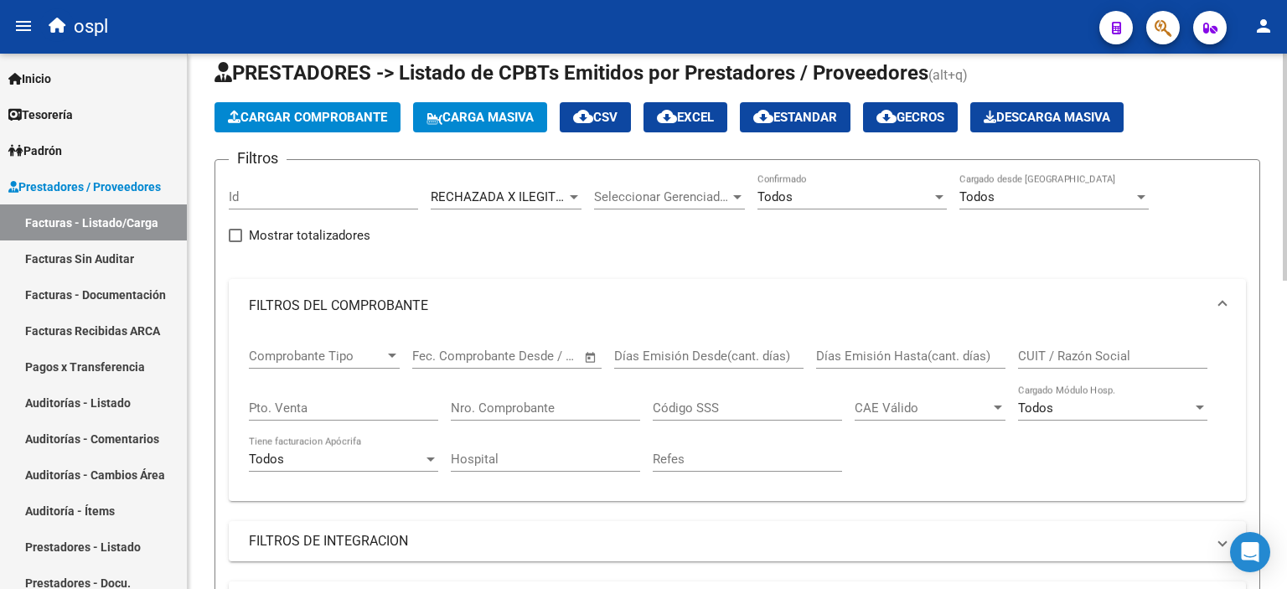
scroll to position [0, 0]
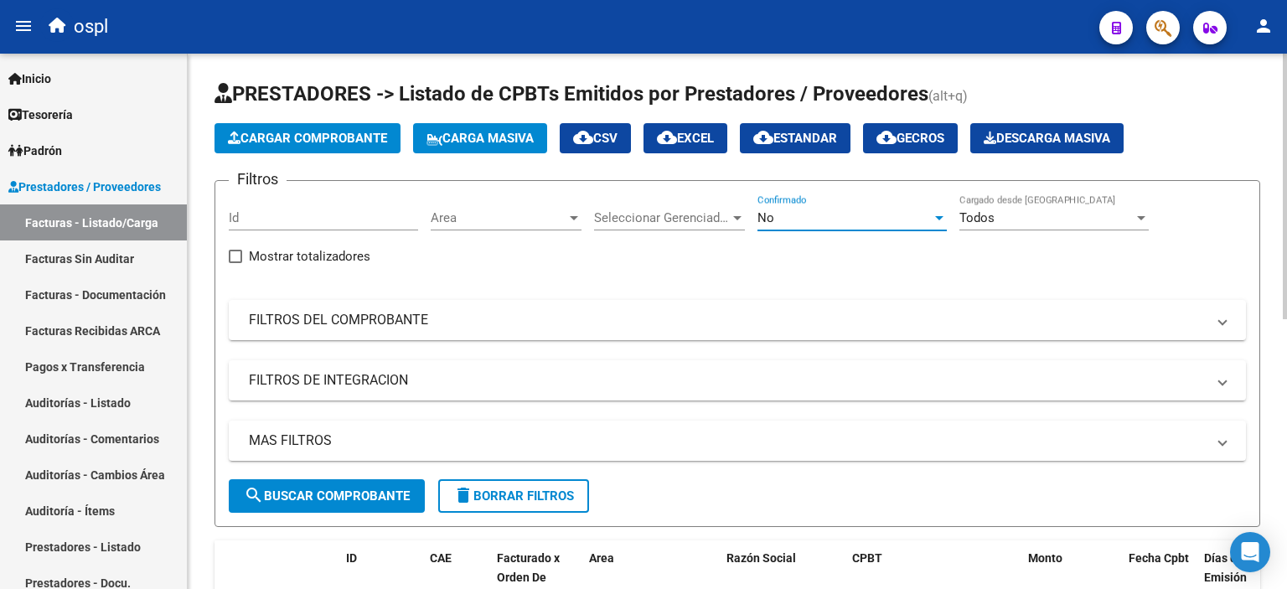
click at [888, 214] on div "No" at bounding box center [844, 217] width 174 height 15
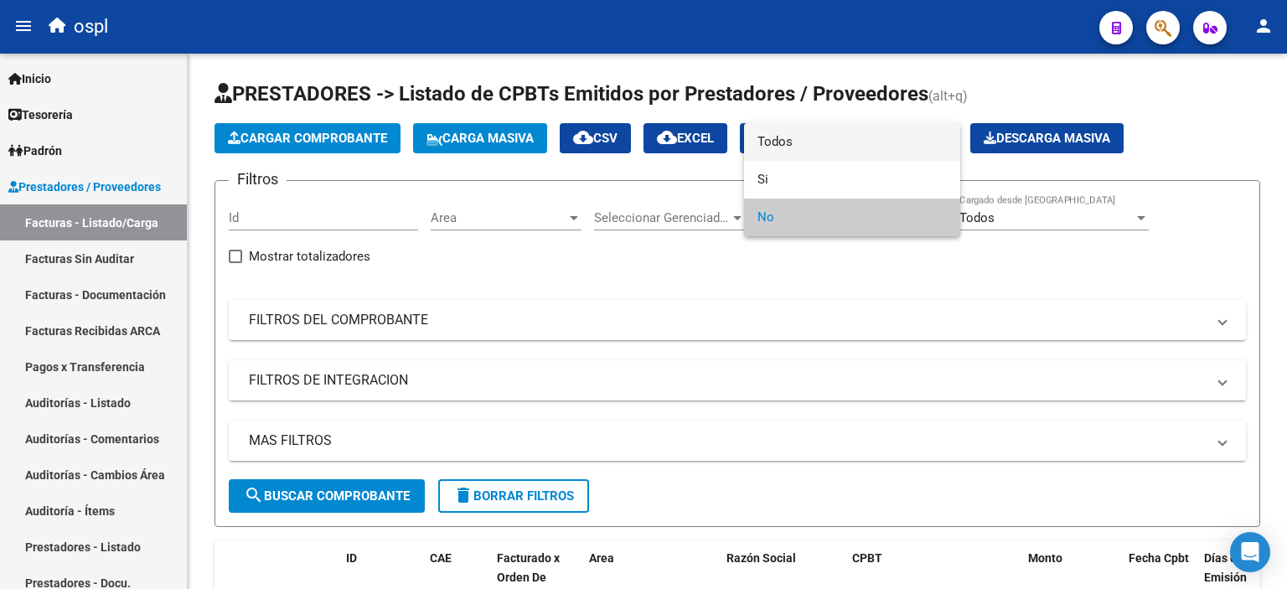
click at [868, 132] on span "Todos" at bounding box center [851, 142] width 189 height 38
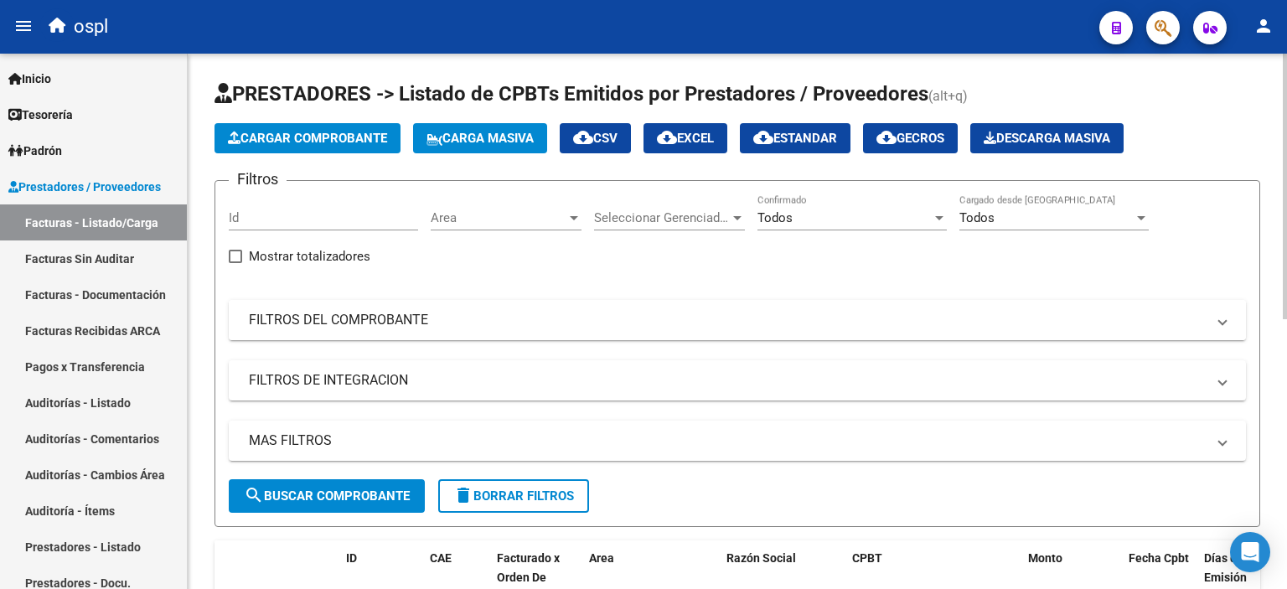
click at [387, 311] on mat-panel-title "FILTROS DEL COMPROBANTE" at bounding box center [727, 320] width 957 height 18
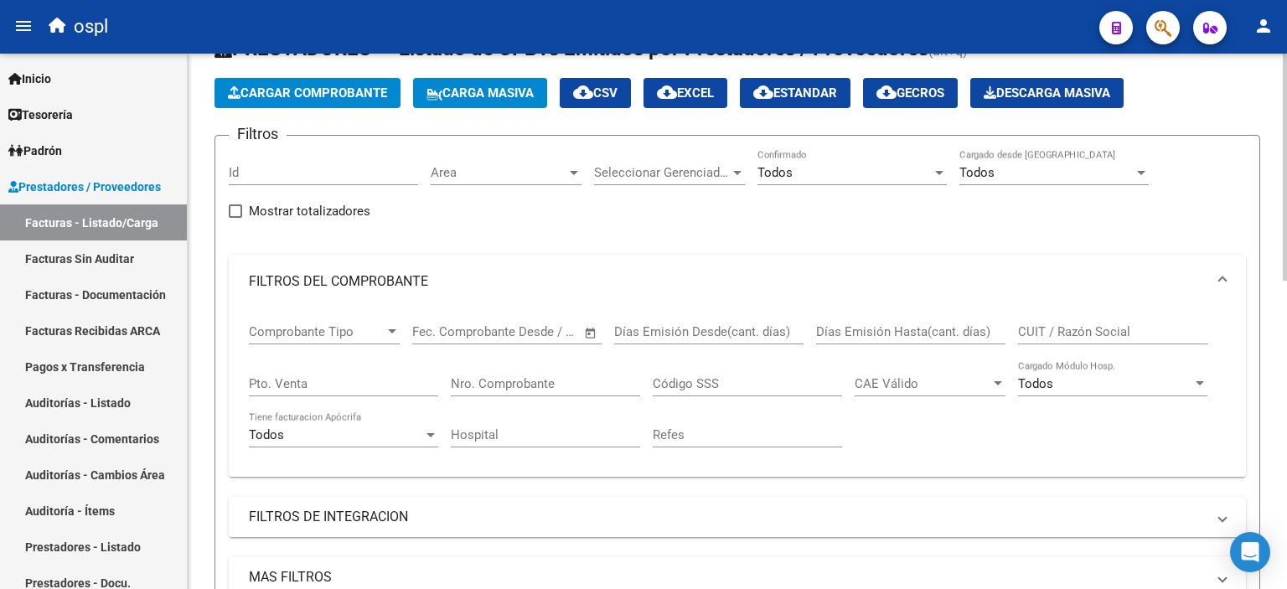
scroll to position [84, 0]
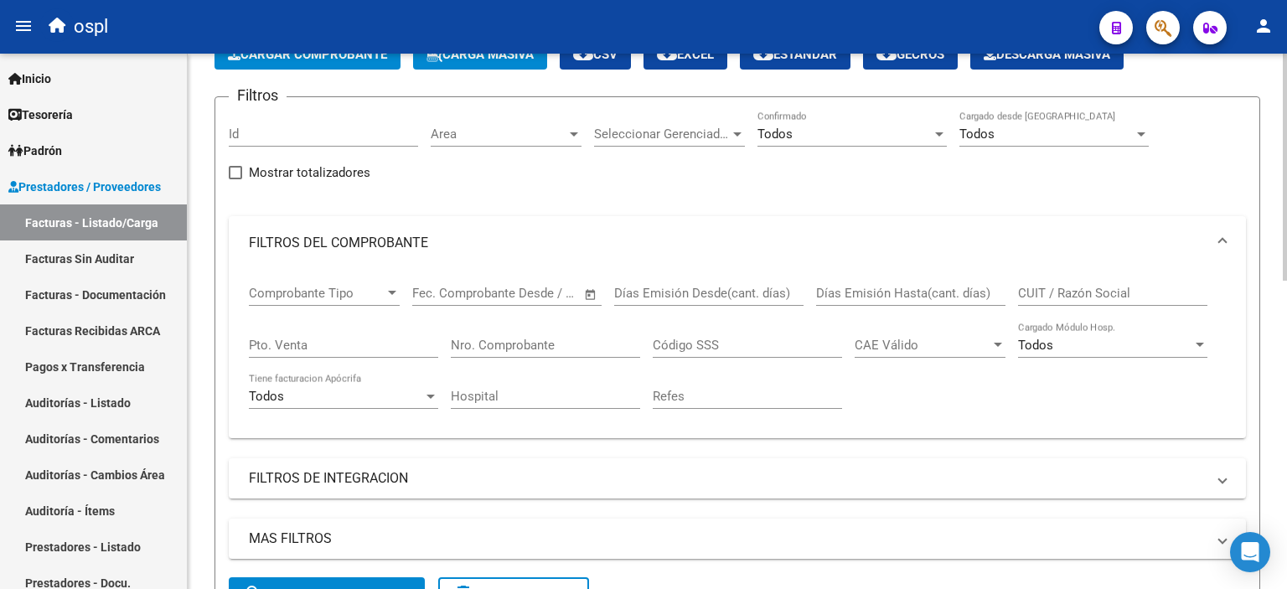
click at [1089, 287] on input "CUIT / Razón Social" at bounding box center [1112, 293] width 189 height 15
paste input "30615915544"
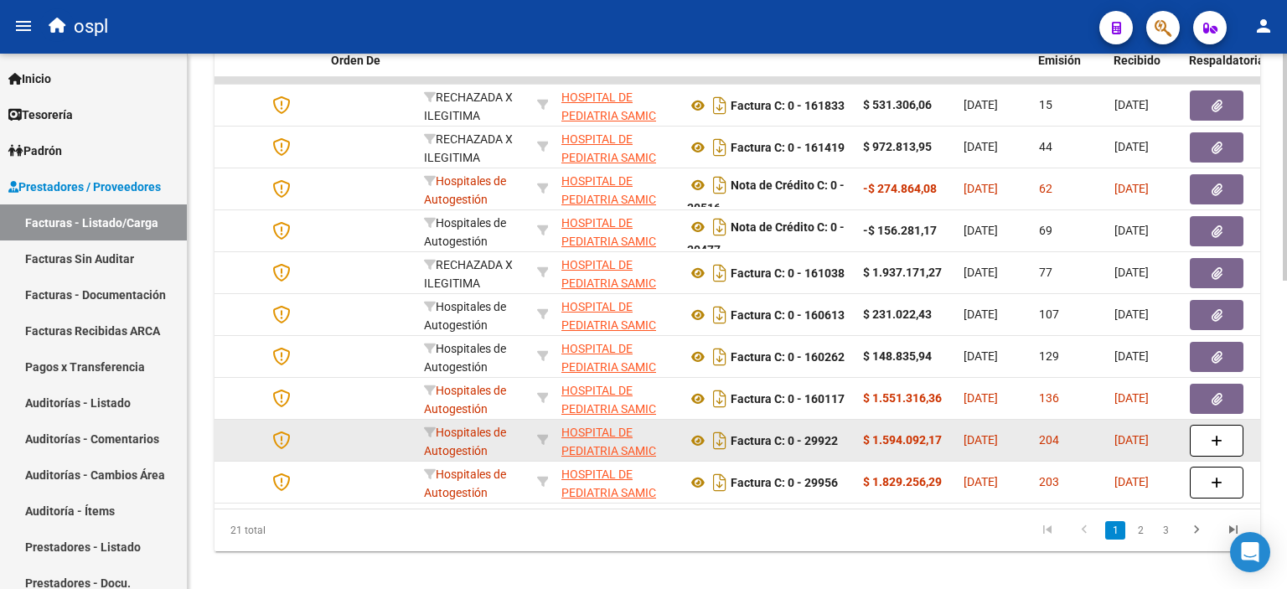
scroll to position [724, 0]
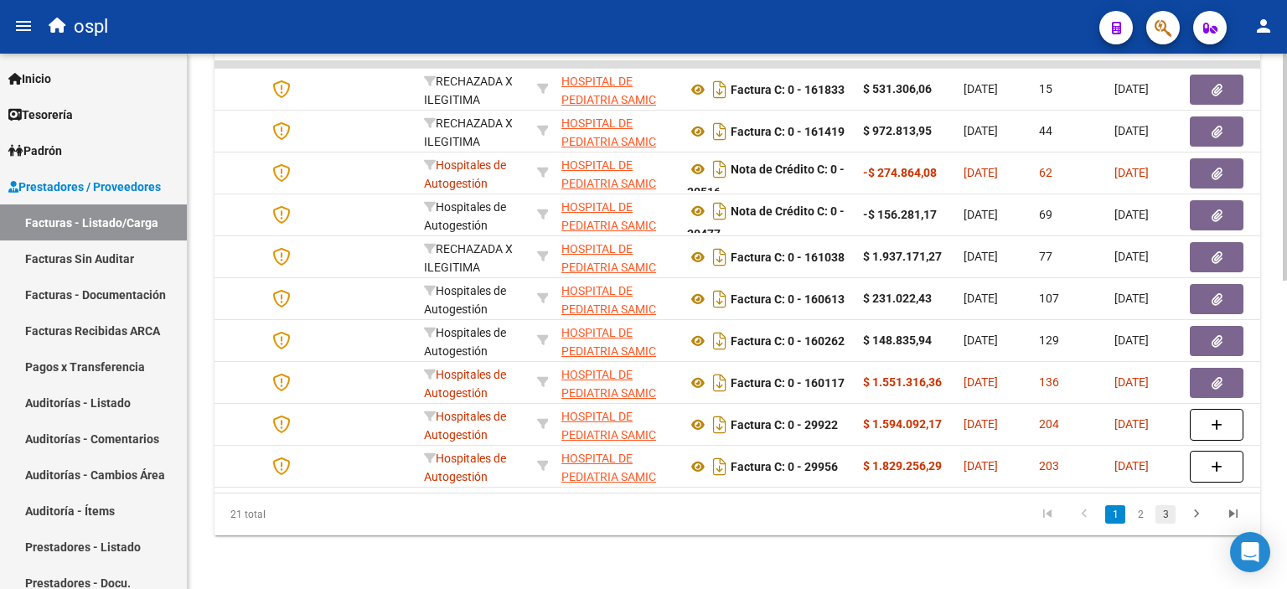
type input "30615915544"
click at [1166, 514] on link "3" at bounding box center [1166, 514] width 20 height 18
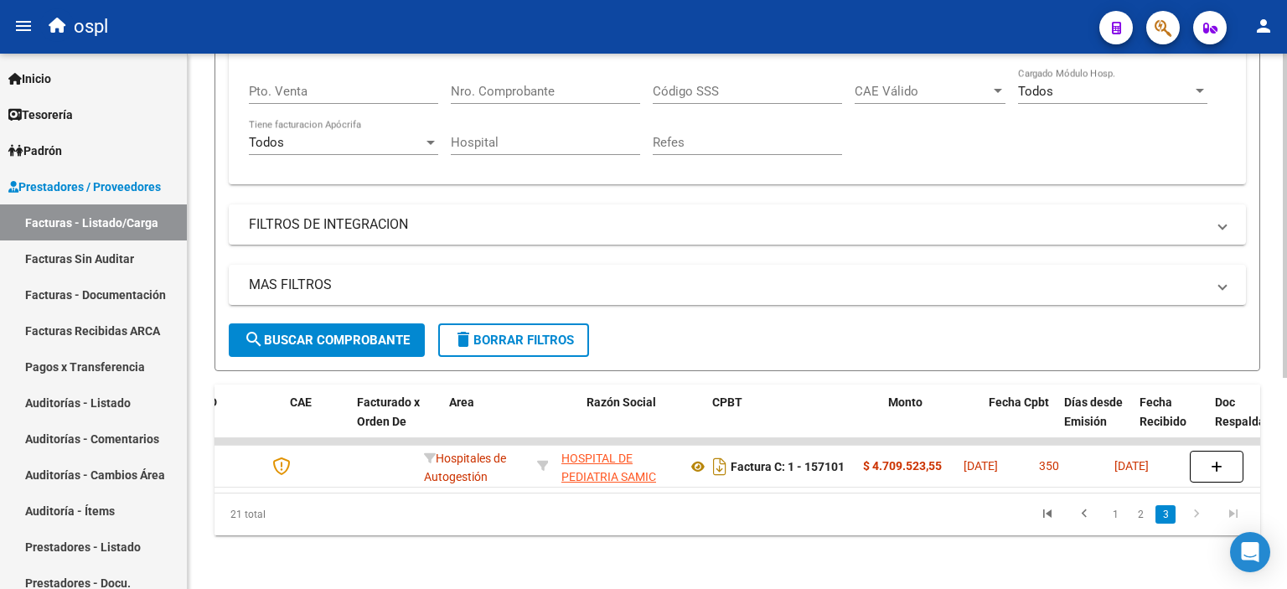
scroll to position [0, 0]
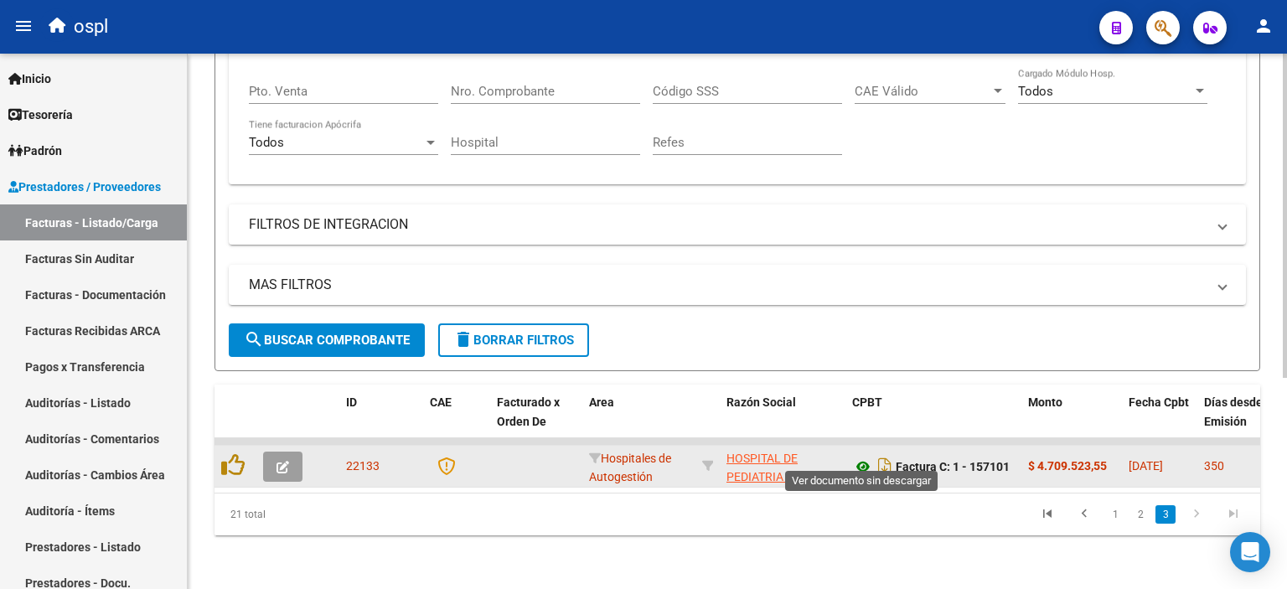
click at [861, 457] on icon at bounding box center [863, 467] width 22 height 20
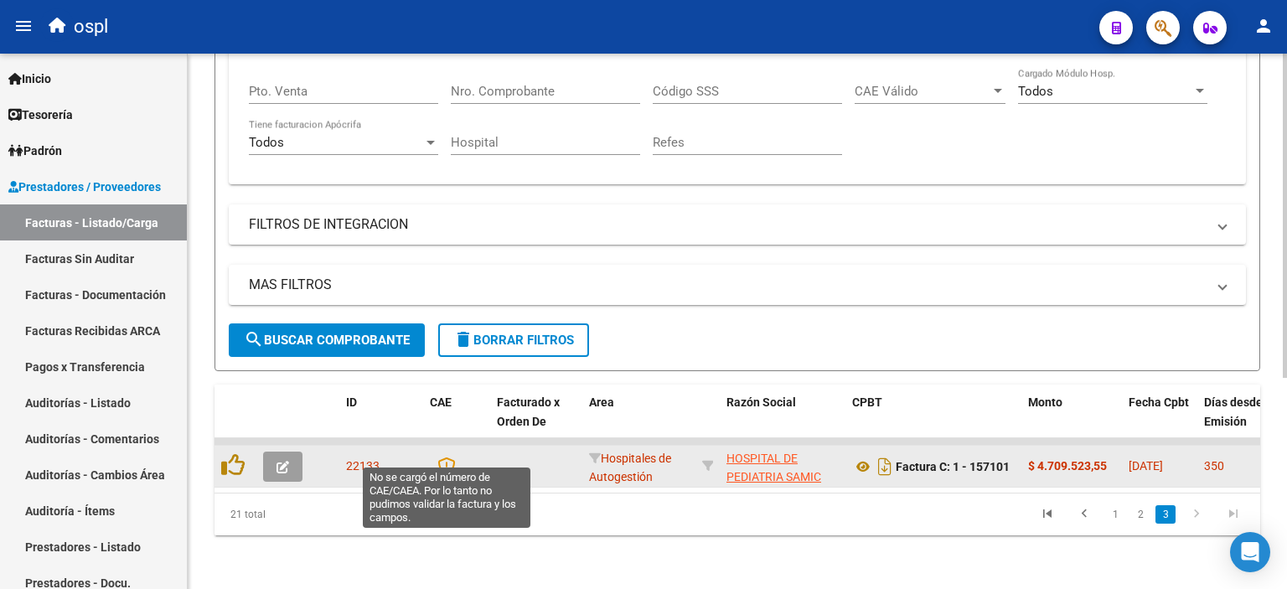
click at [449, 457] on icon at bounding box center [446, 466] width 18 height 18
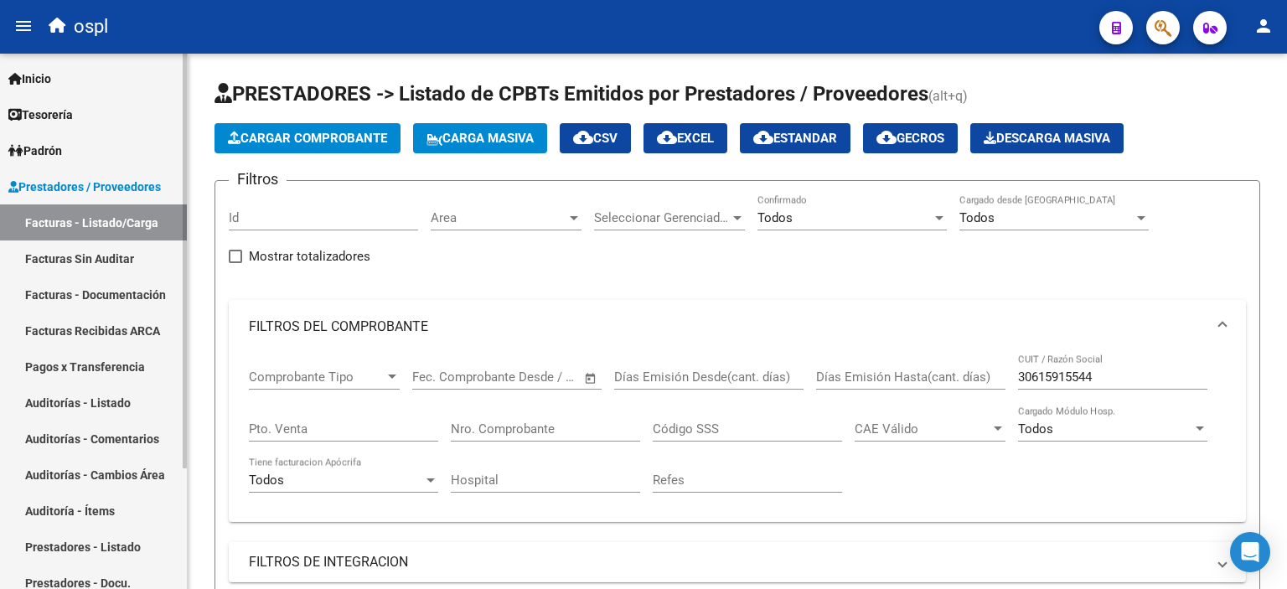
click at [134, 216] on link "Facturas - Listado/Carga" at bounding box center [93, 222] width 187 height 36
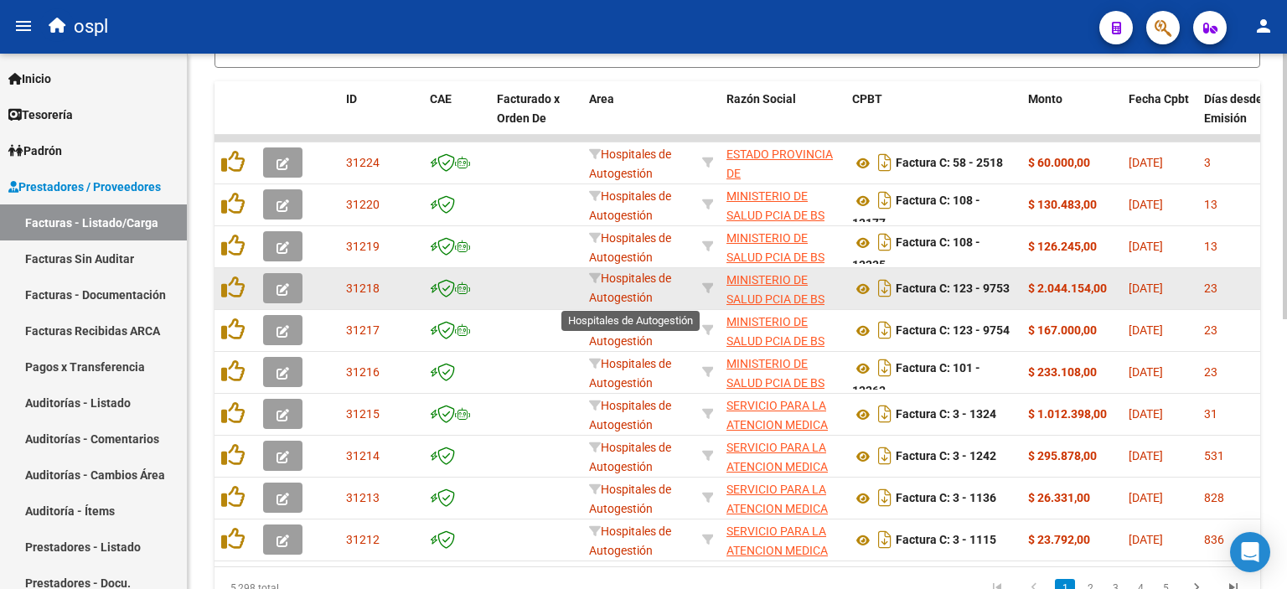
scroll to position [3, 0]
